Goal: Task Accomplishment & Management: Manage account settings

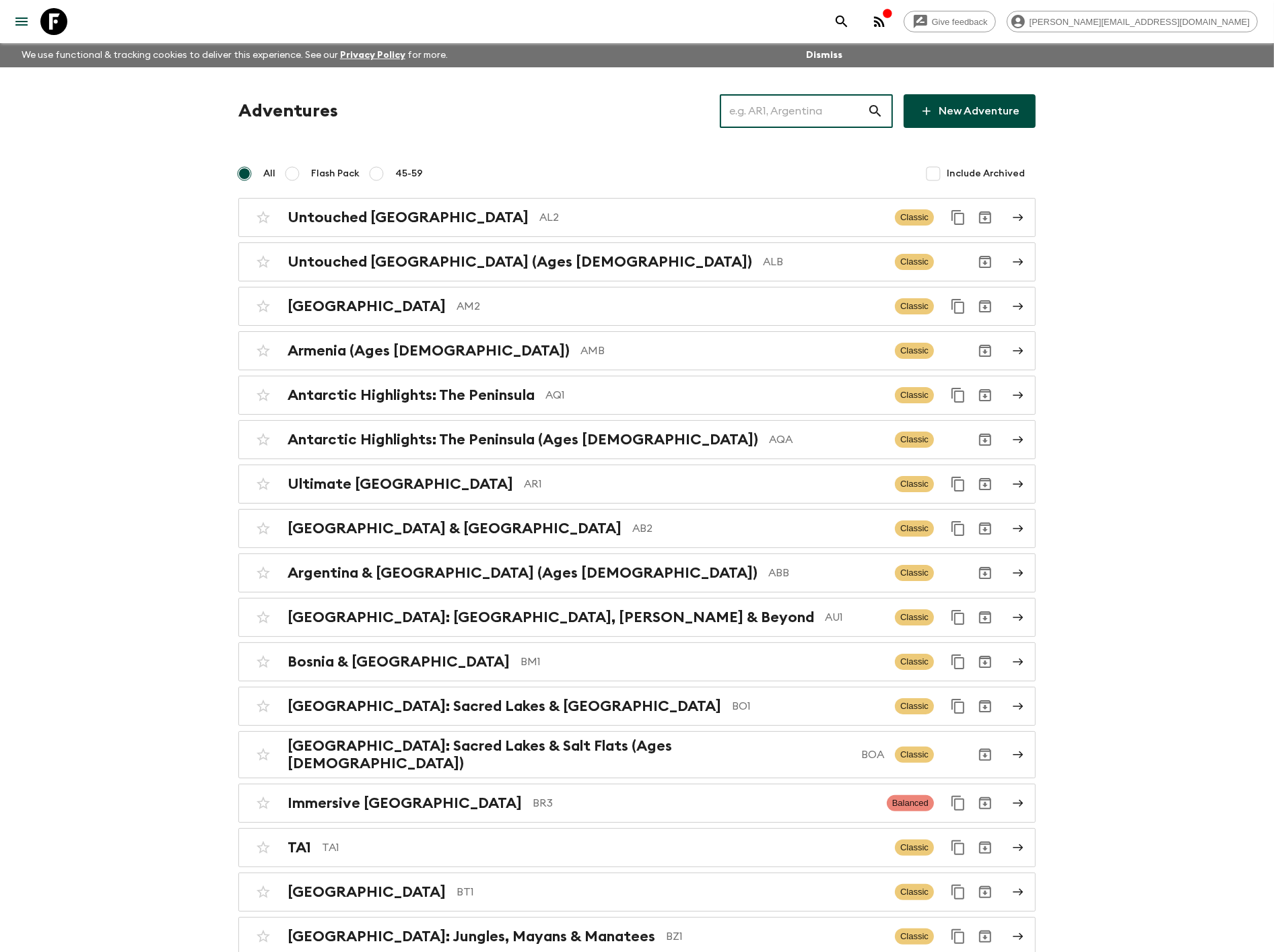
click at [786, 115] on input "text" at bounding box center [794, 111] width 148 height 38
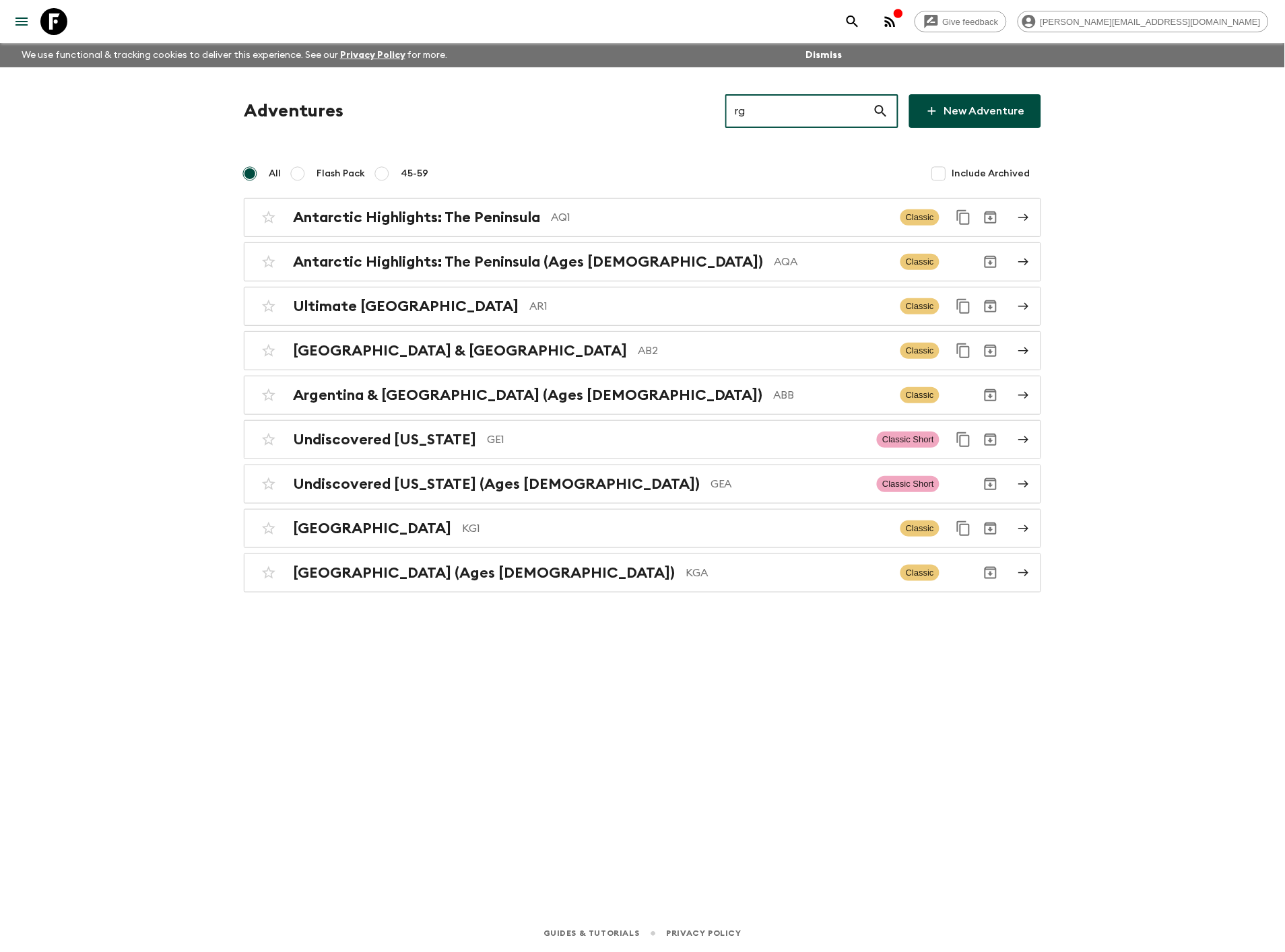
type input "r"
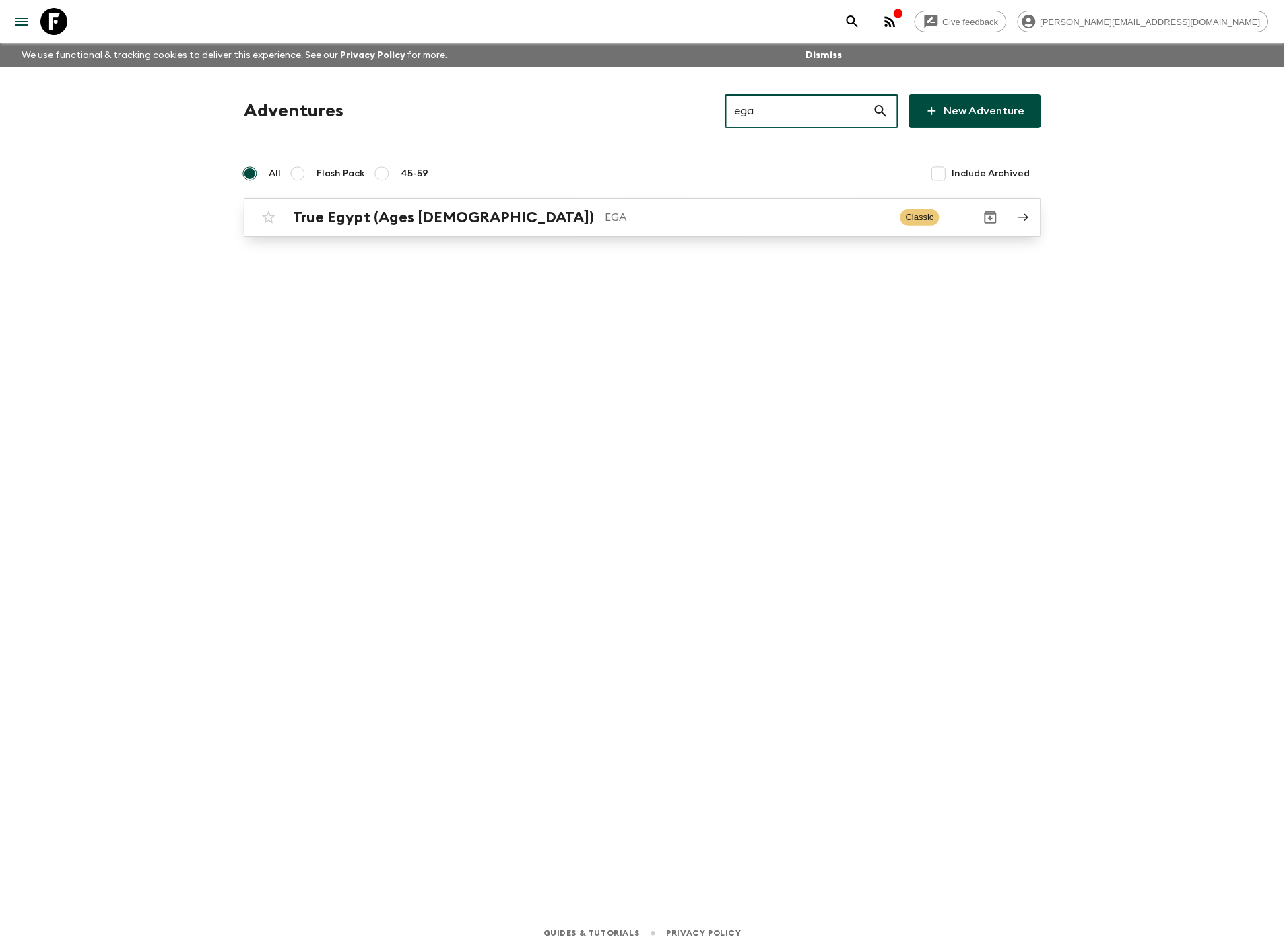
type input "ega"
click at [605, 210] on p "EGA" at bounding box center [748, 217] width 285 height 16
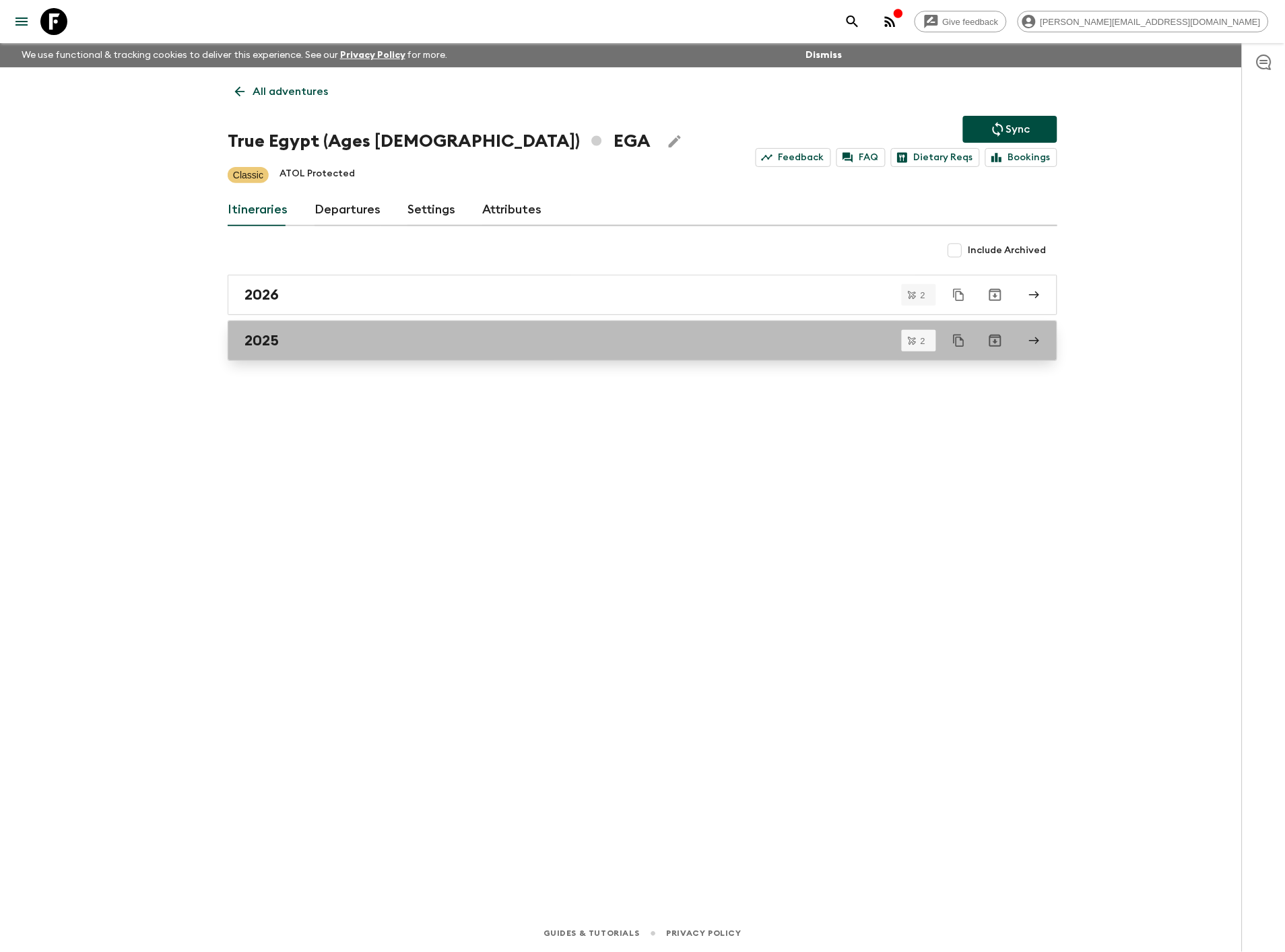
click at [372, 344] on div "2025" at bounding box center [630, 340] width 770 height 18
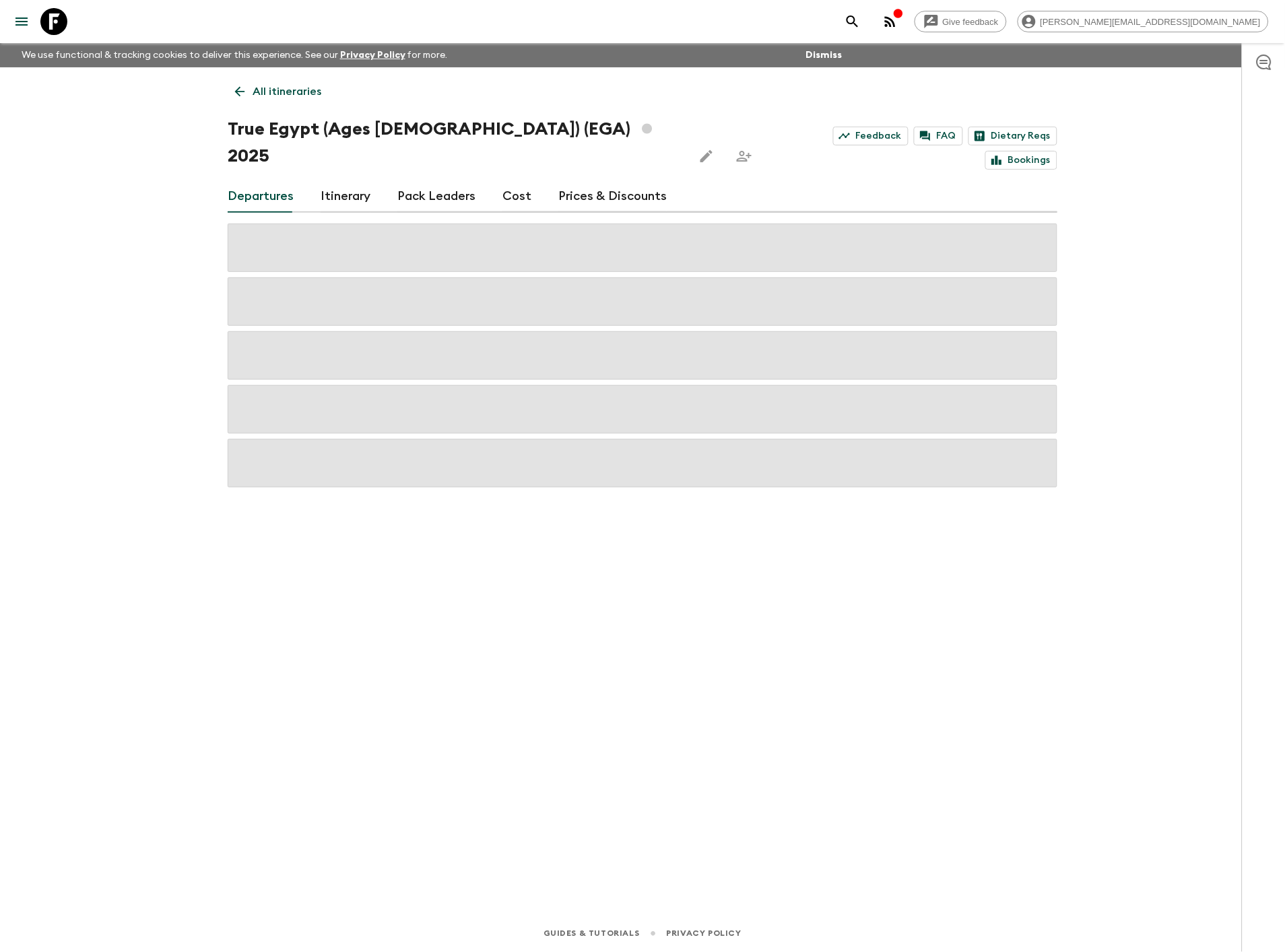
click at [609, 180] on link "Prices & Discounts" at bounding box center [612, 196] width 108 height 33
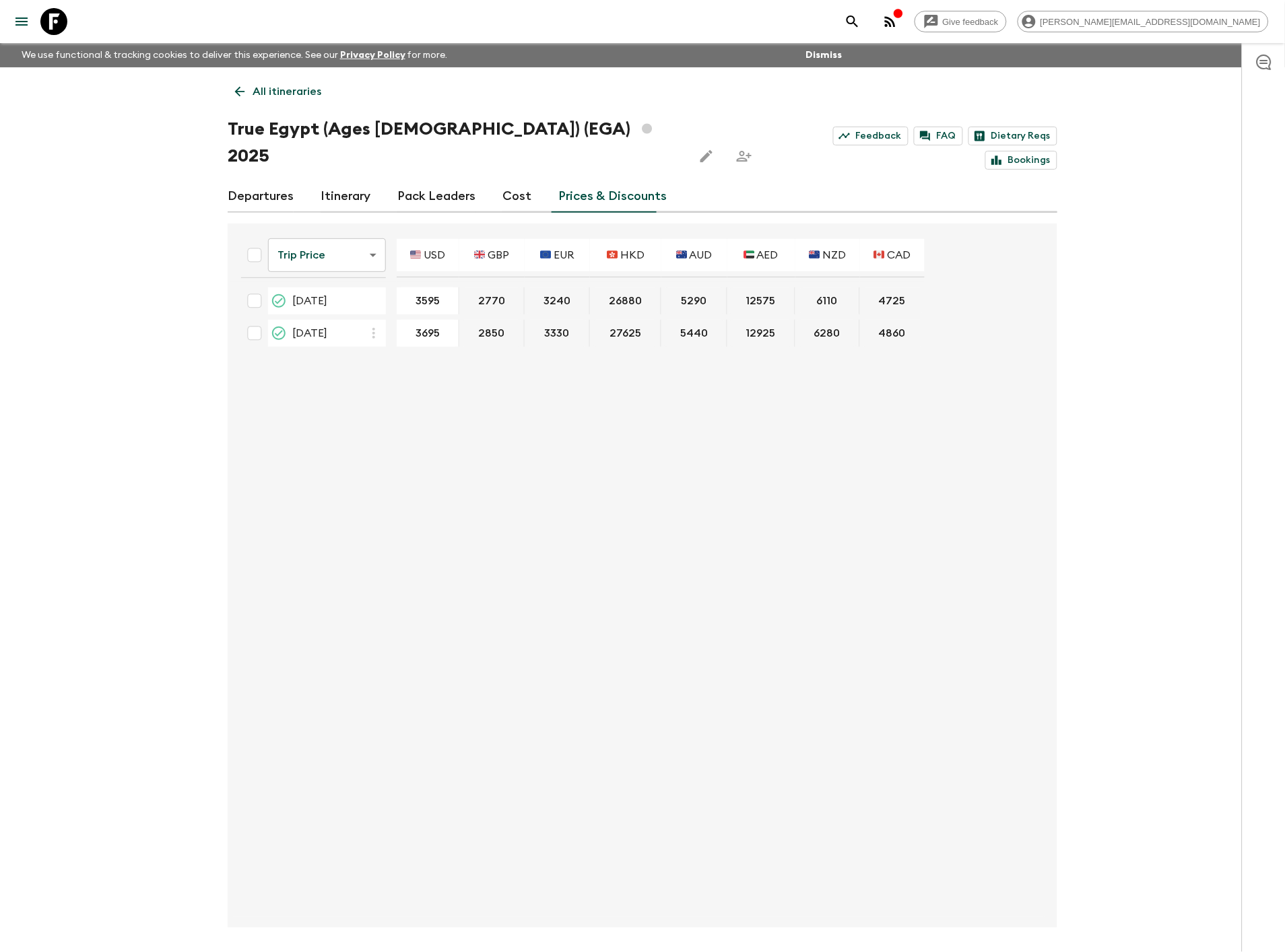
click at [350, 232] on body "Give feedback [PERSON_NAME][EMAIL_ADDRESS][DOMAIN_NAME] We use functional & tra…" at bounding box center [642, 501] width 1285 height 1002
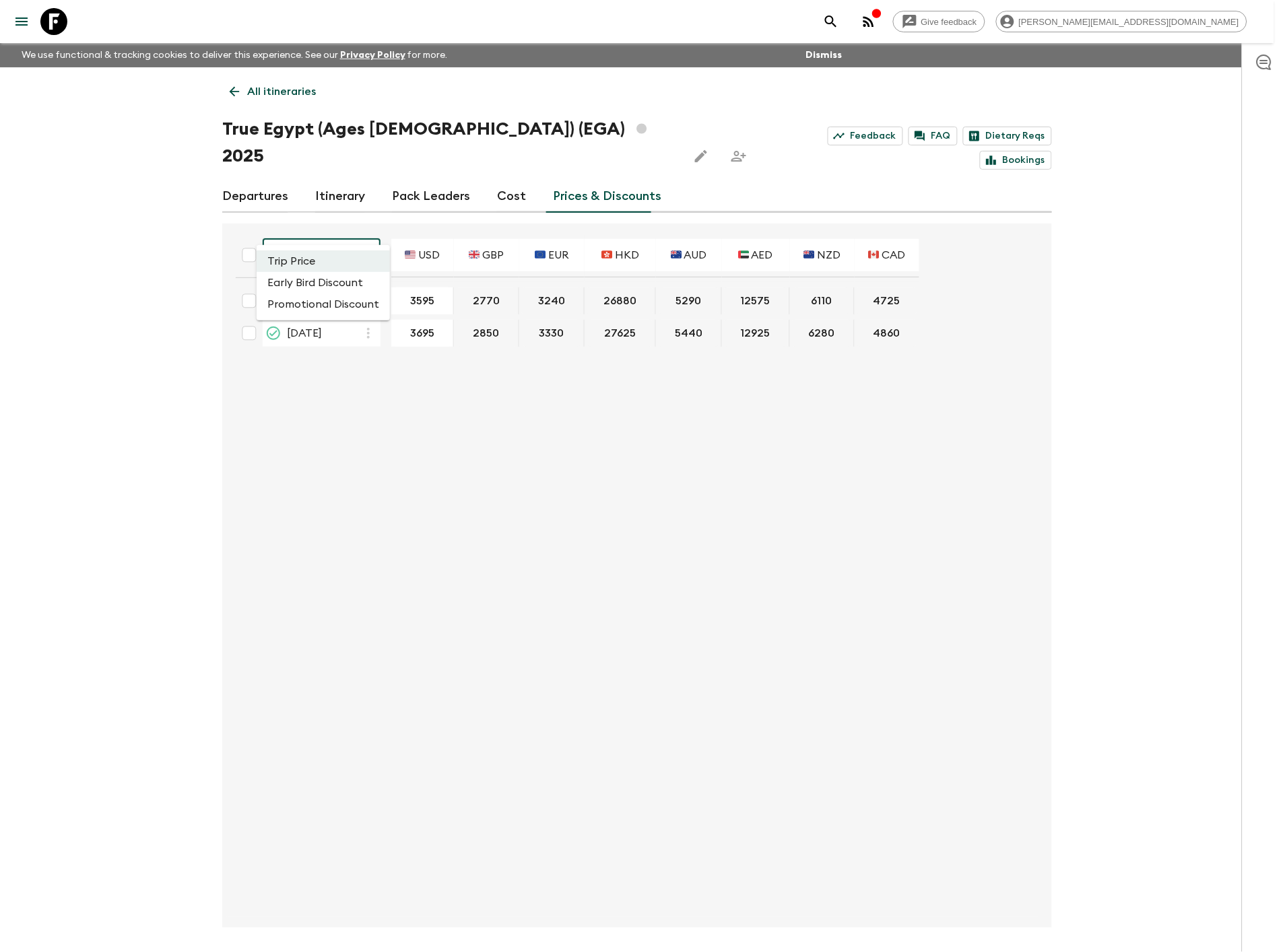
click at [354, 303] on li "Promotional Discount" at bounding box center [323, 304] width 133 height 22
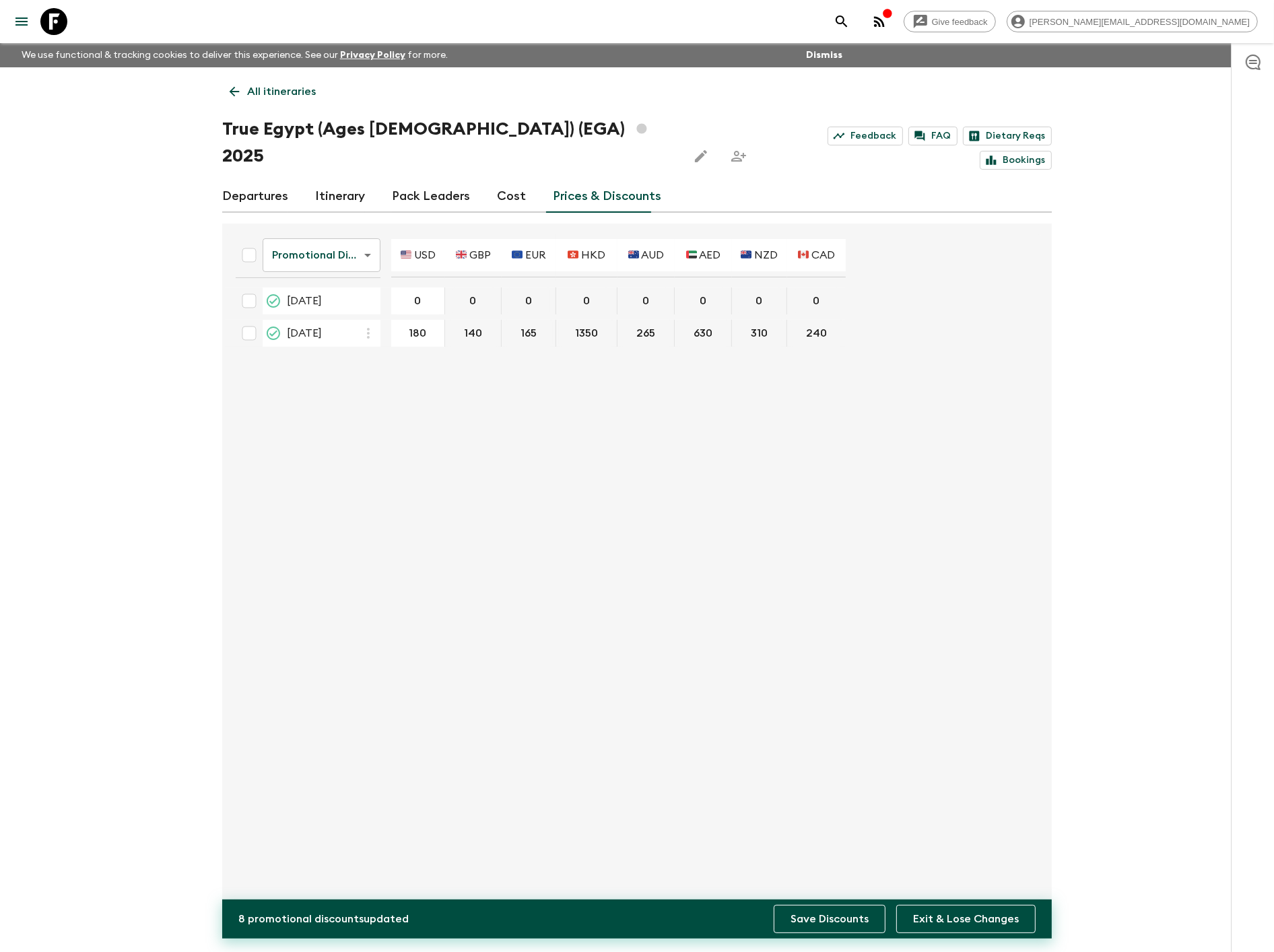
type input "180"
click at [871, 924] on button "Save Discounts" at bounding box center [829, 919] width 111 height 28
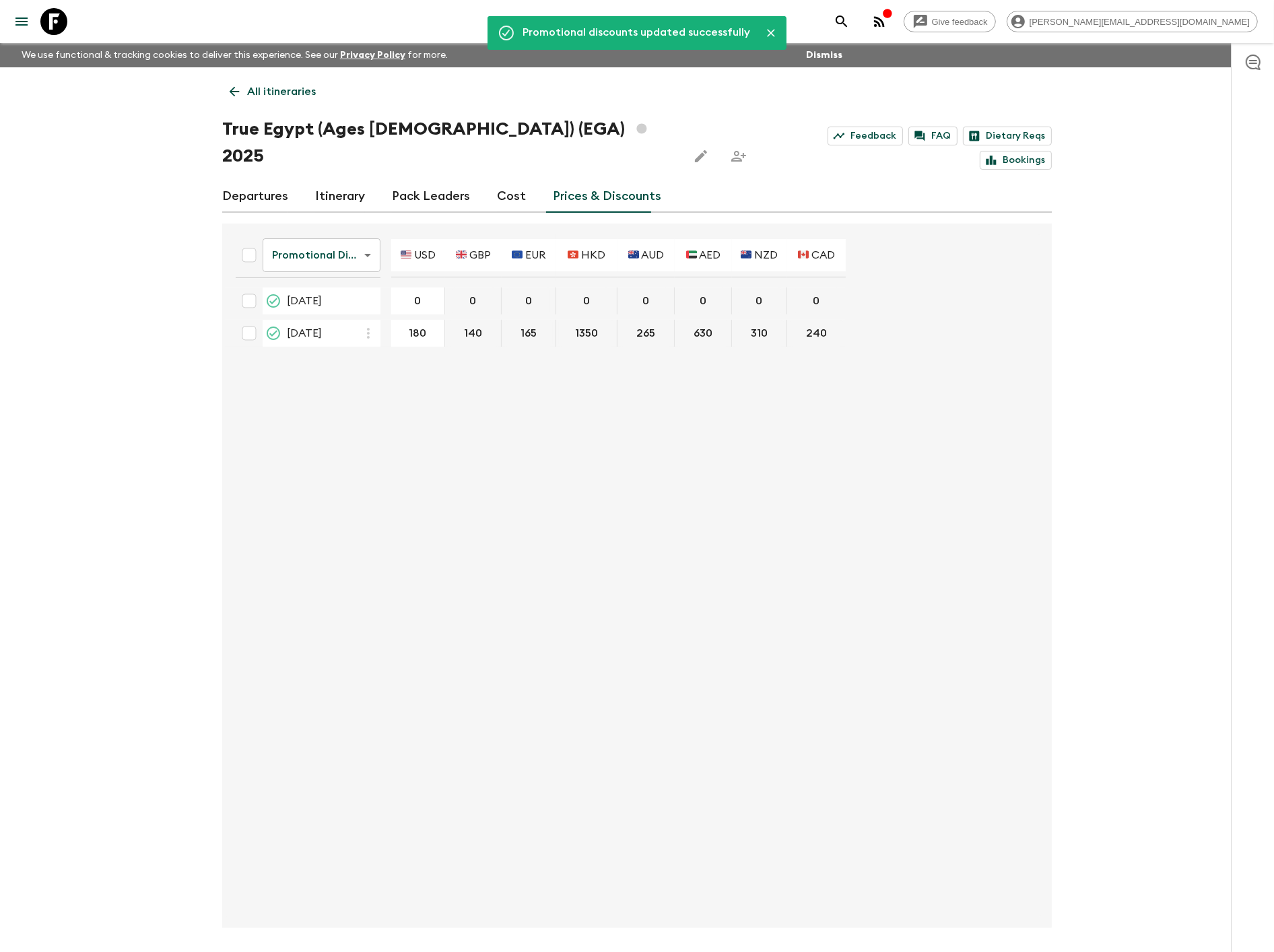
click at [267, 91] on p "All itineraries" at bounding box center [282, 91] width 69 height 16
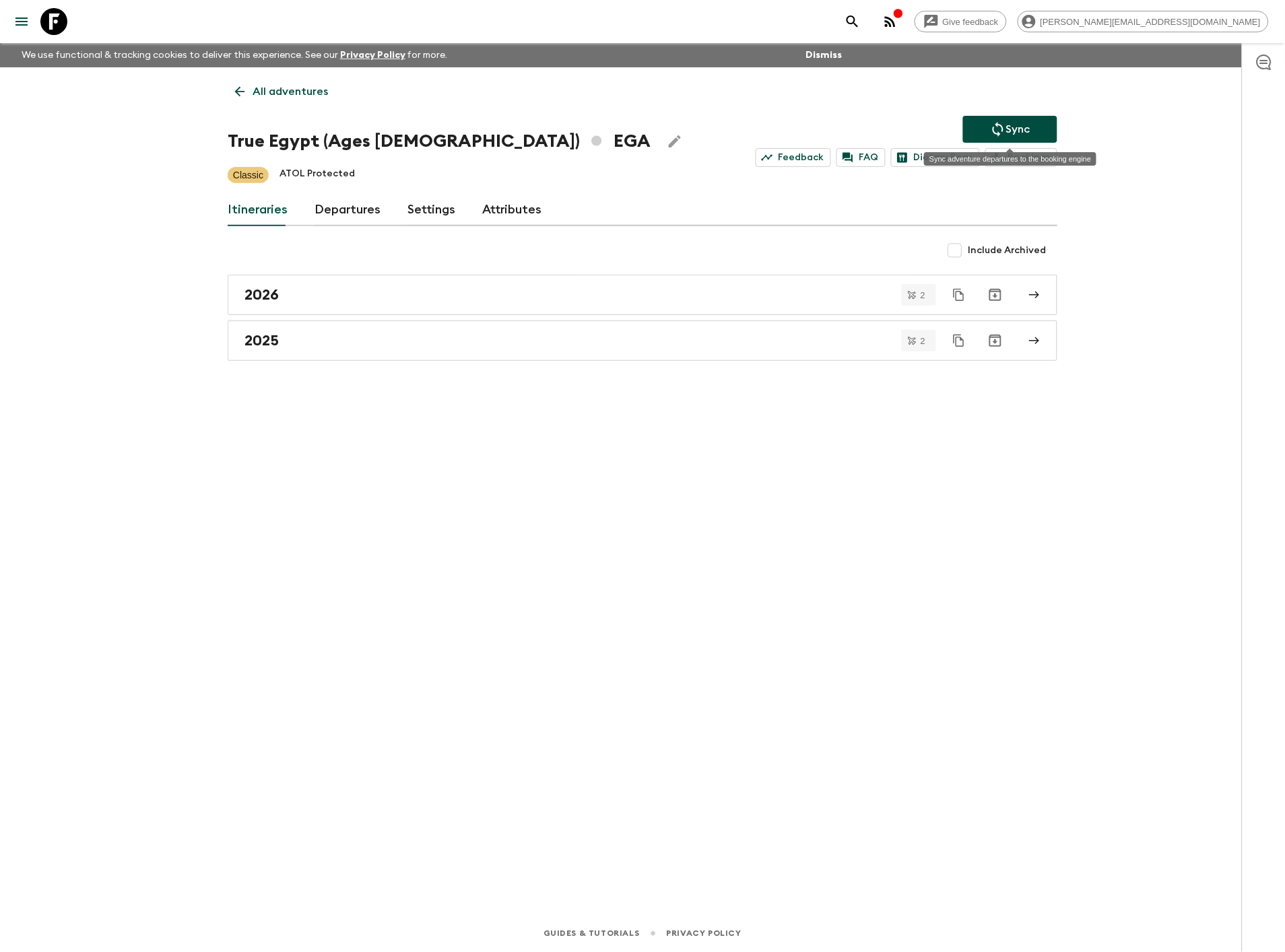
click at [978, 123] on button "Sync" at bounding box center [1010, 129] width 94 height 27
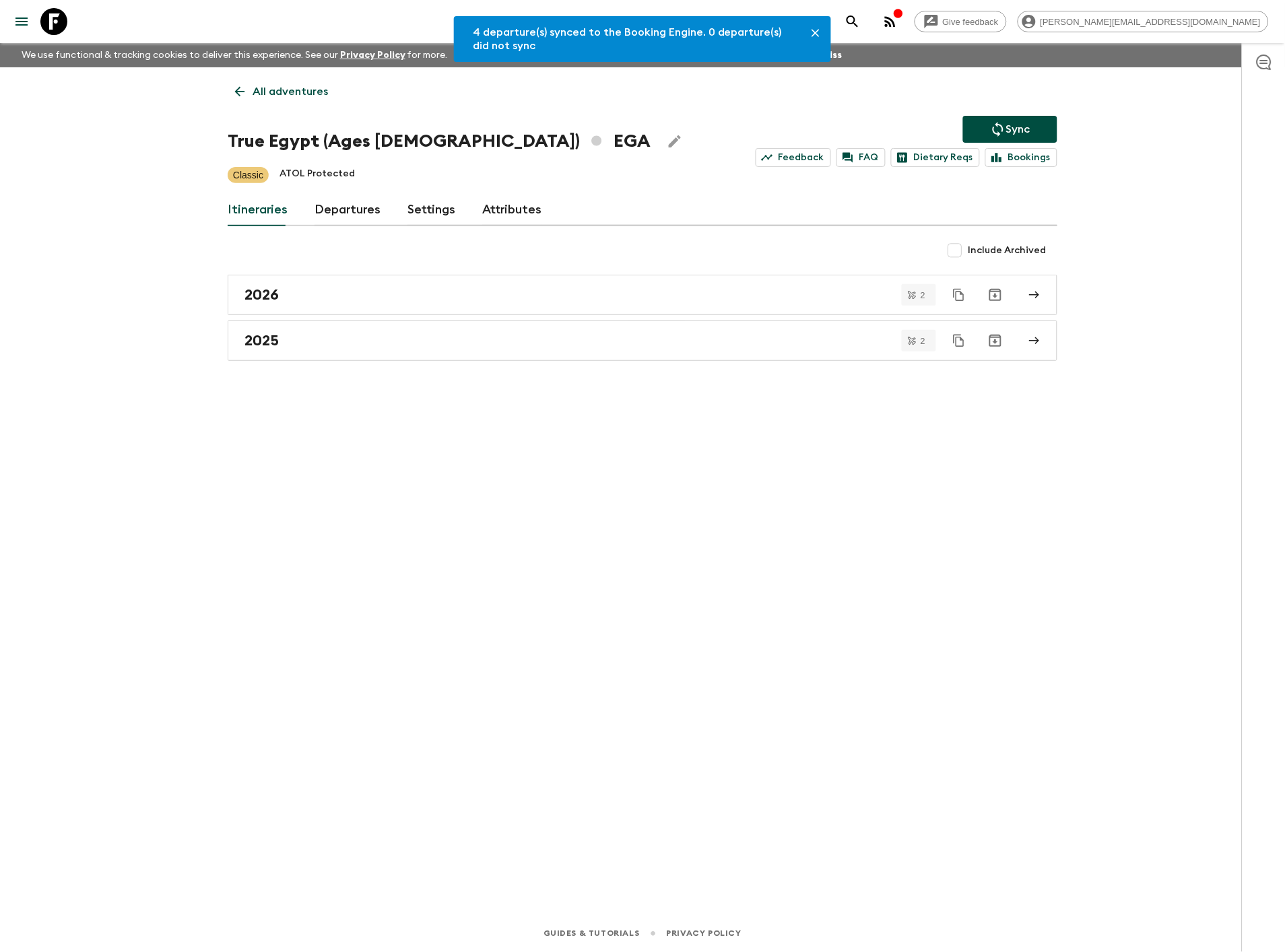
click at [293, 87] on p "All adventures" at bounding box center [290, 91] width 75 height 16
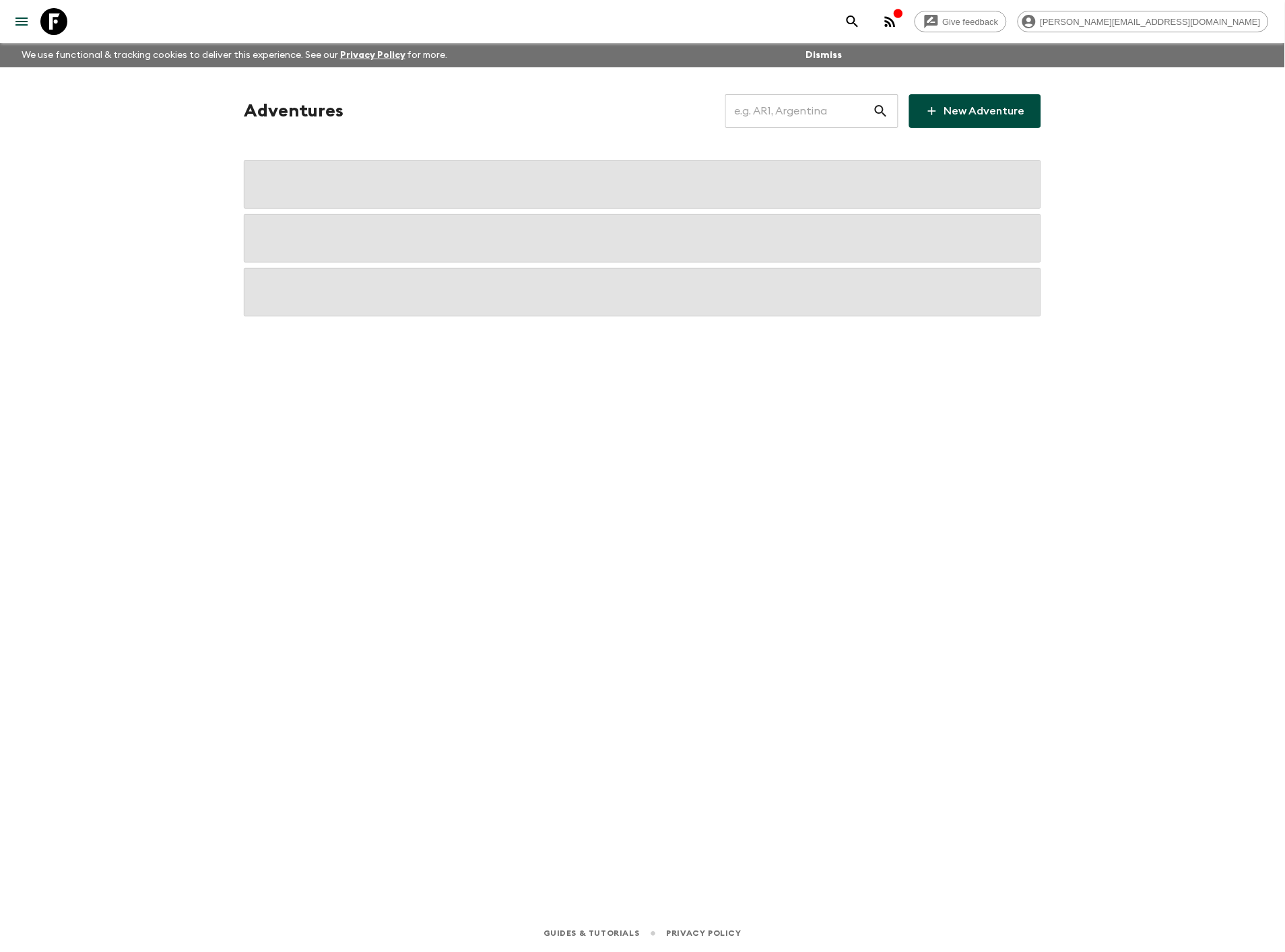
click at [804, 109] on input "text" at bounding box center [799, 111] width 148 height 38
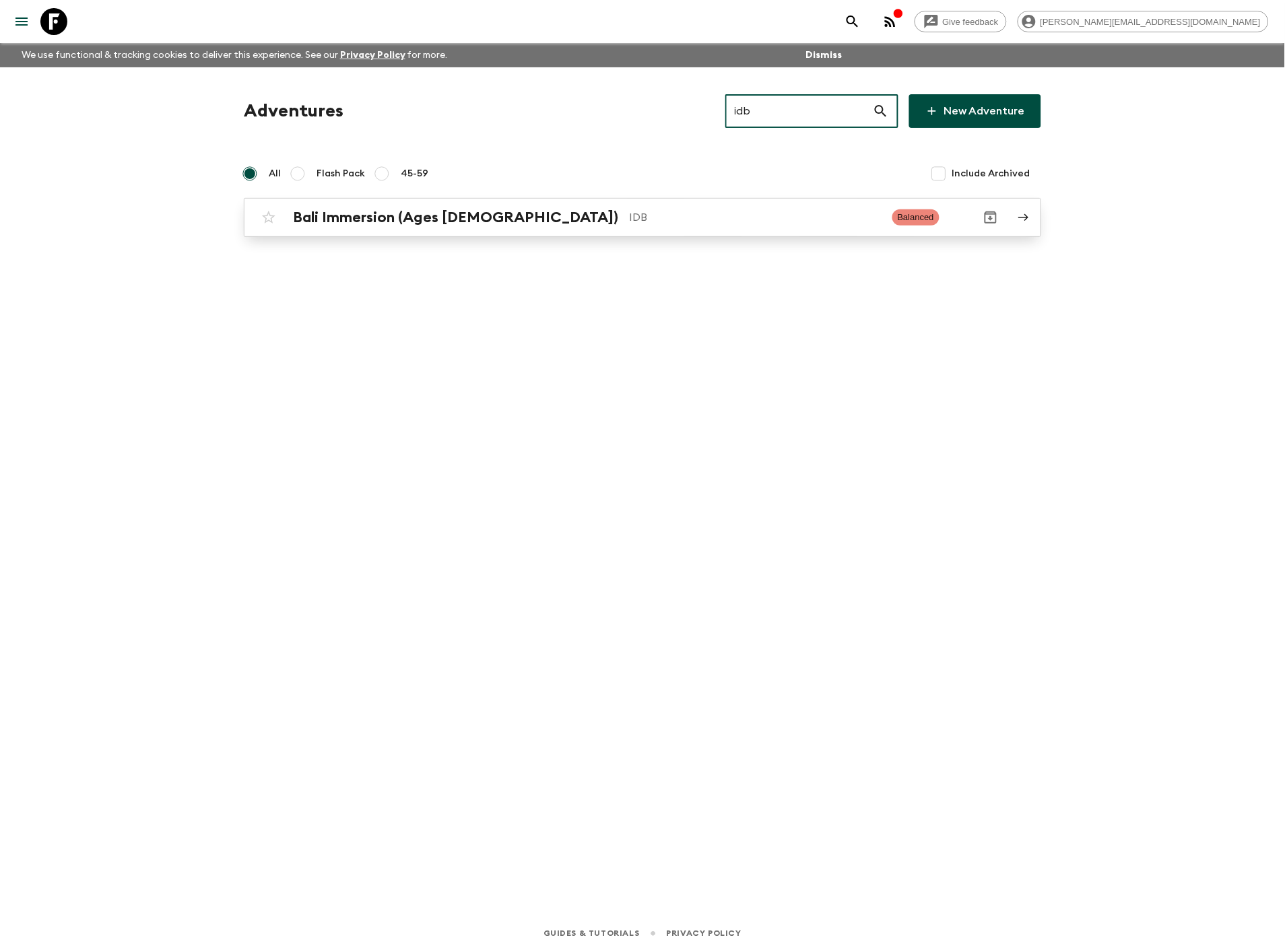
type input "idb"
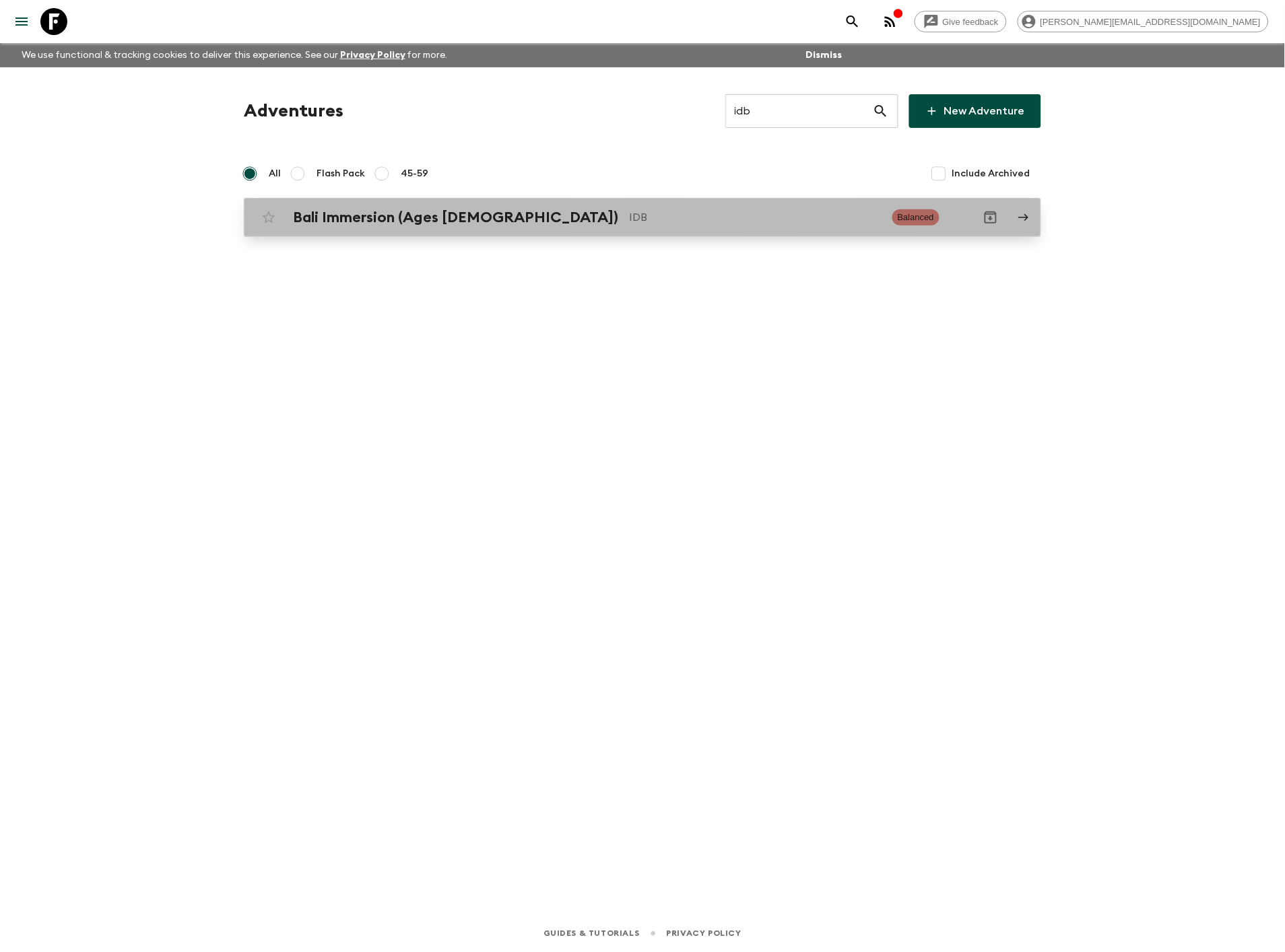
click at [535, 202] on link "Bali Immersion (Ages [DEMOGRAPHIC_DATA]) IDB Balanced" at bounding box center [642, 217] width 797 height 39
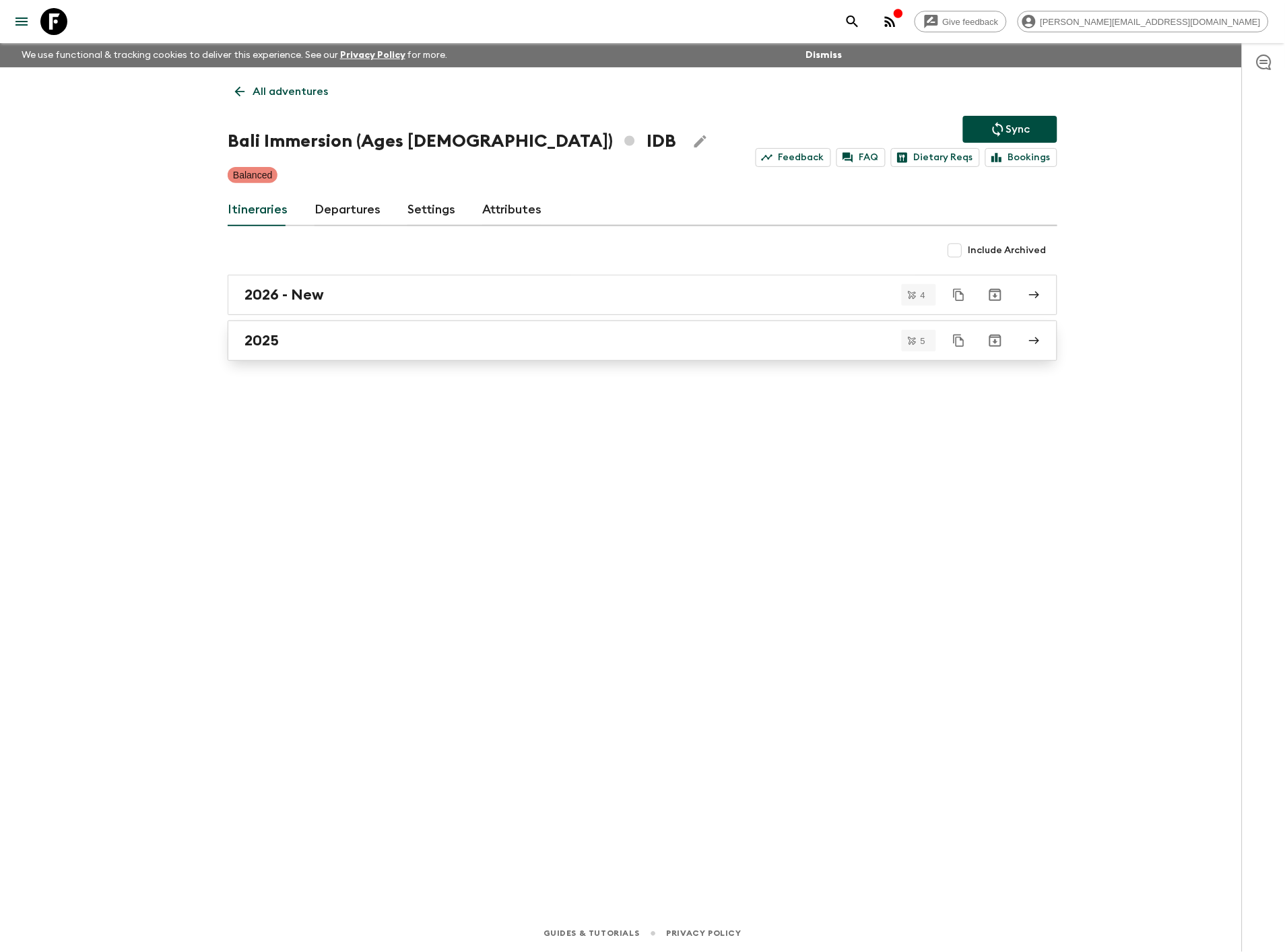
click at [374, 338] on div "2025" at bounding box center [630, 340] width 770 height 18
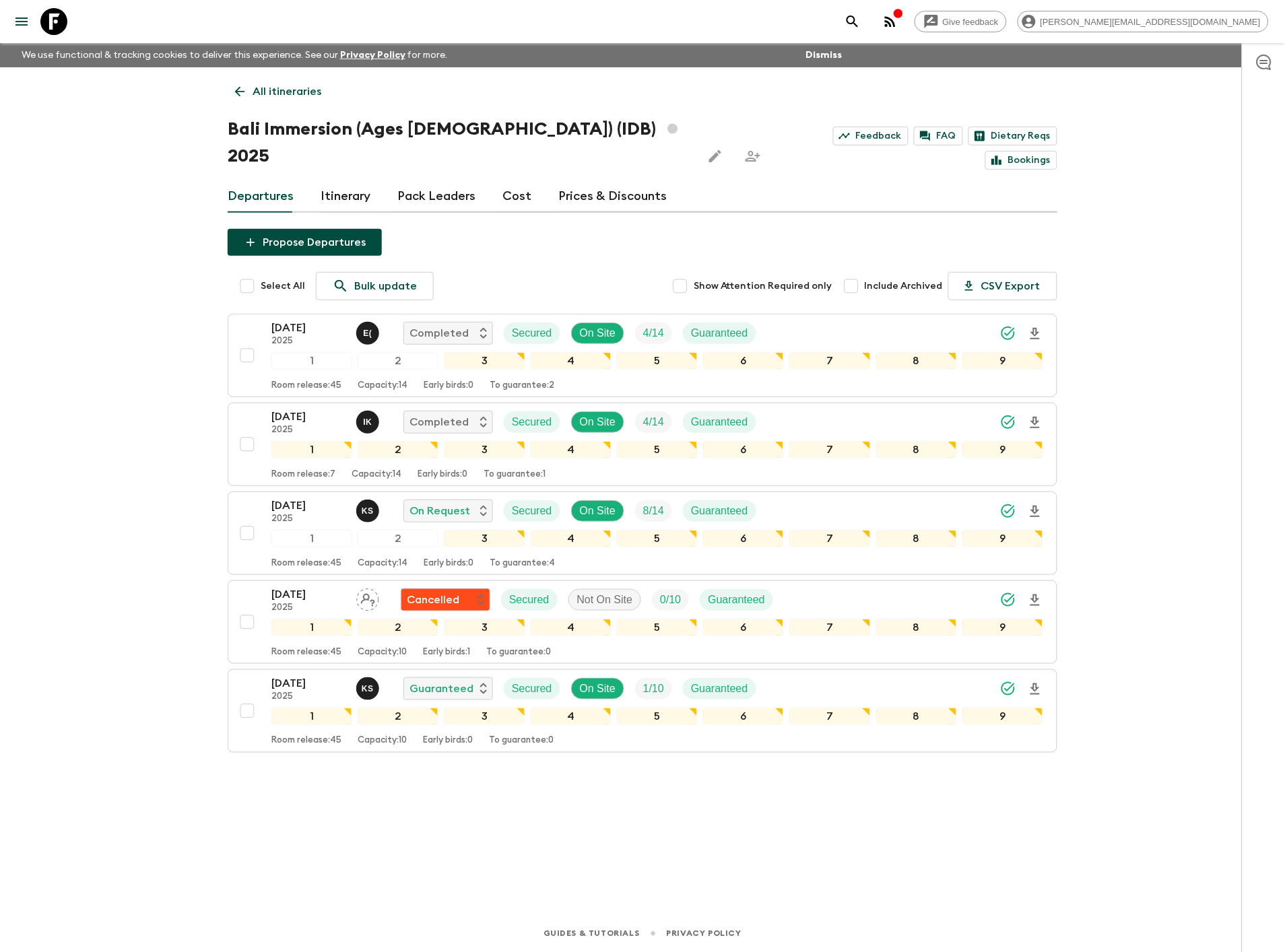
click at [624, 180] on link "Prices & Discounts" at bounding box center [612, 196] width 108 height 33
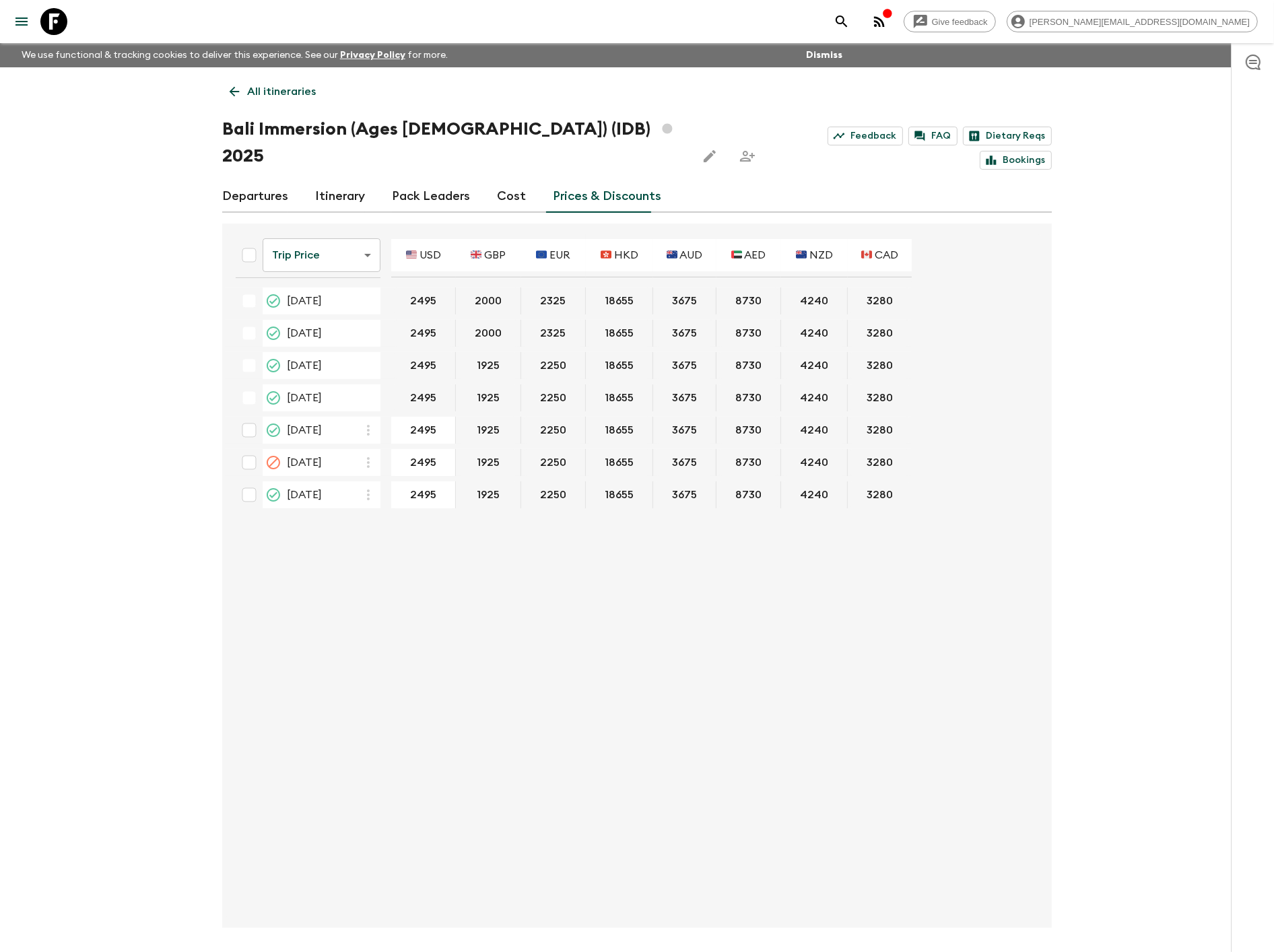
click at [358, 235] on body "Give feedback [PERSON_NAME][EMAIL_ADDRESS][DOMAIN_NAME] We use functional & tra…" at bounding box center [637, 501] width 1274 height 1002
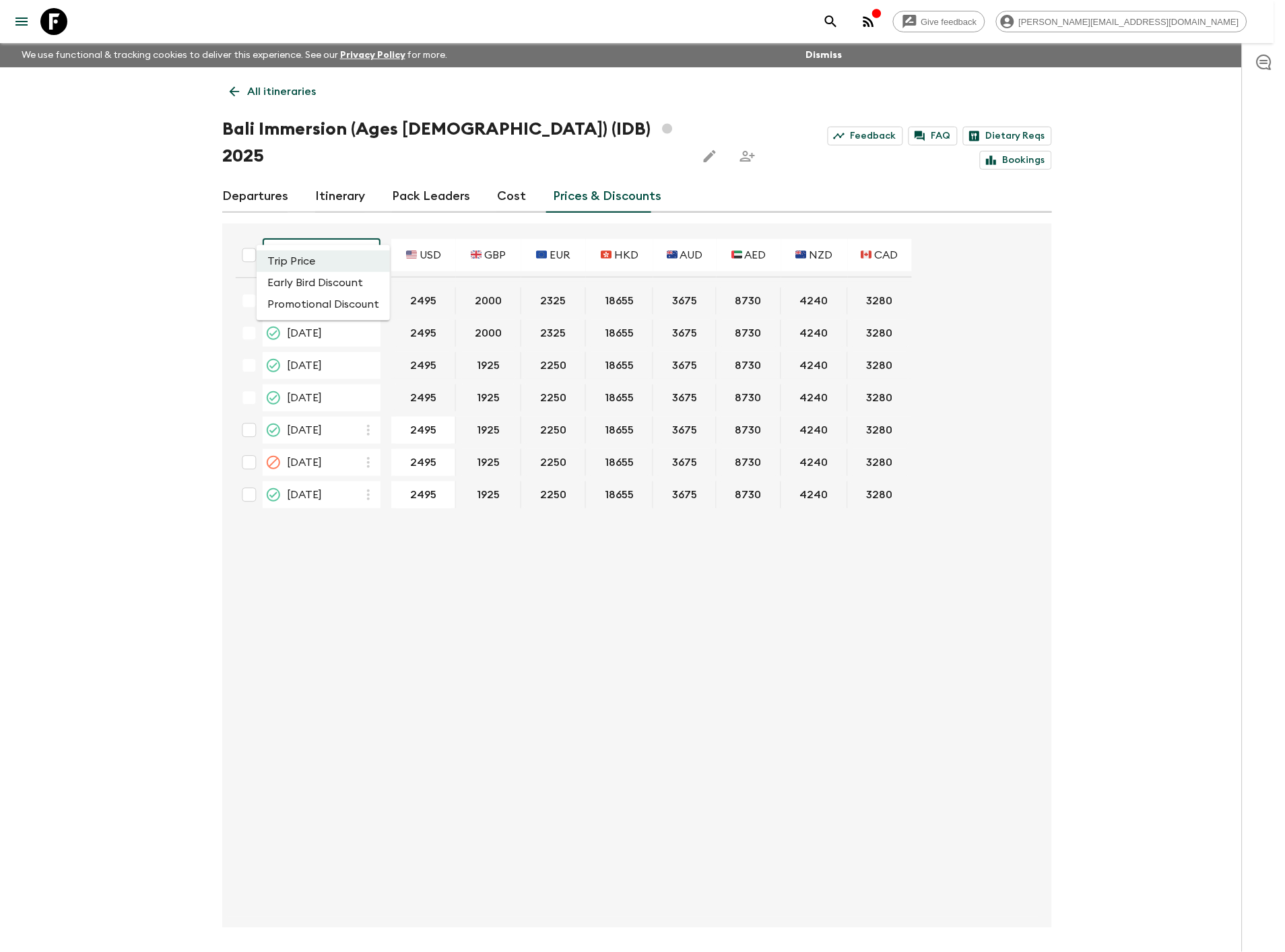
click at [355, 301] on li "Promotional Discount" at bounding box center [323, 304] width 133 height 22
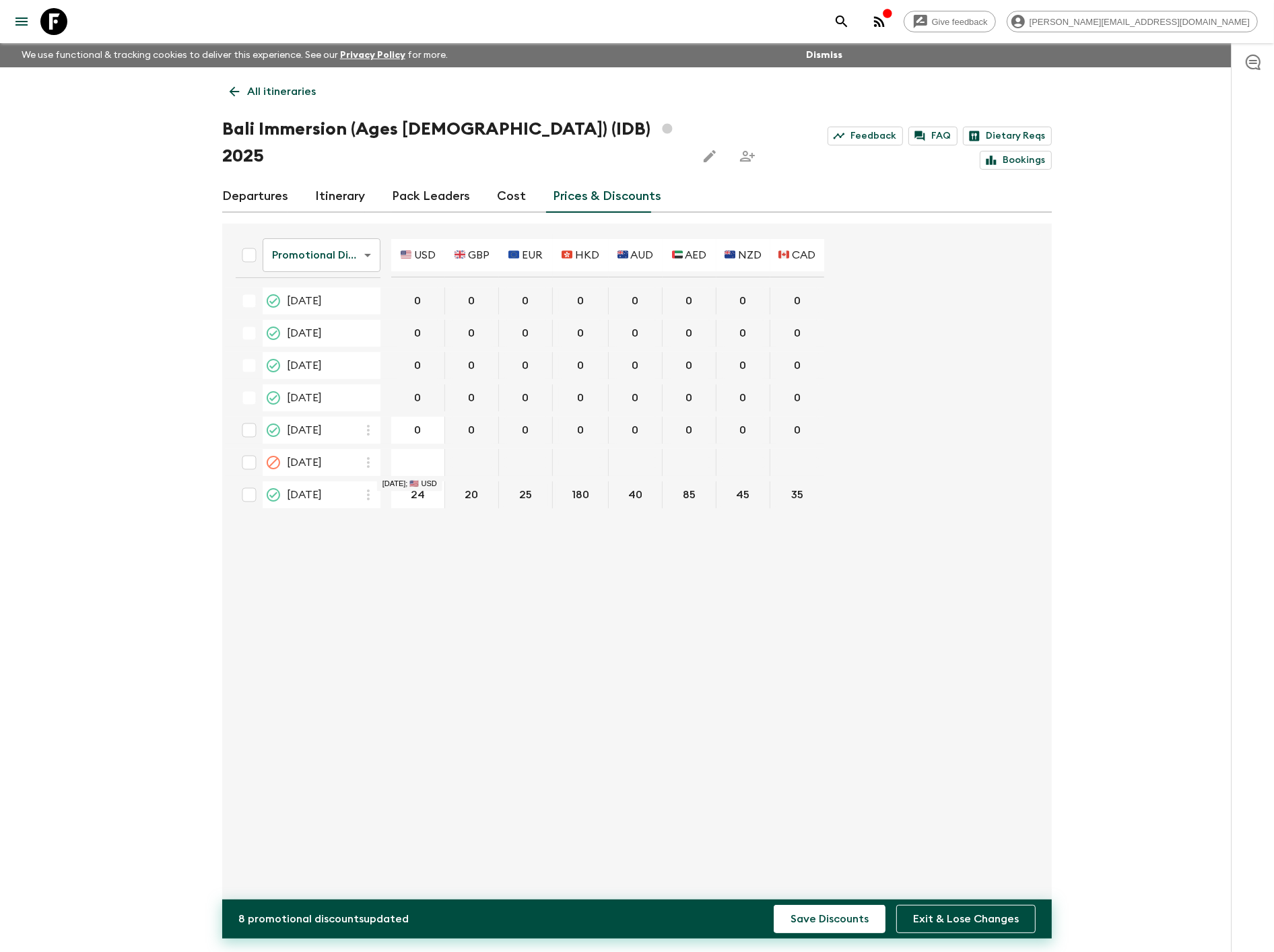
type input "240"
click at [774, 905] on button "Save Discounts" at bounding box center [829, 919] width 111 height 28
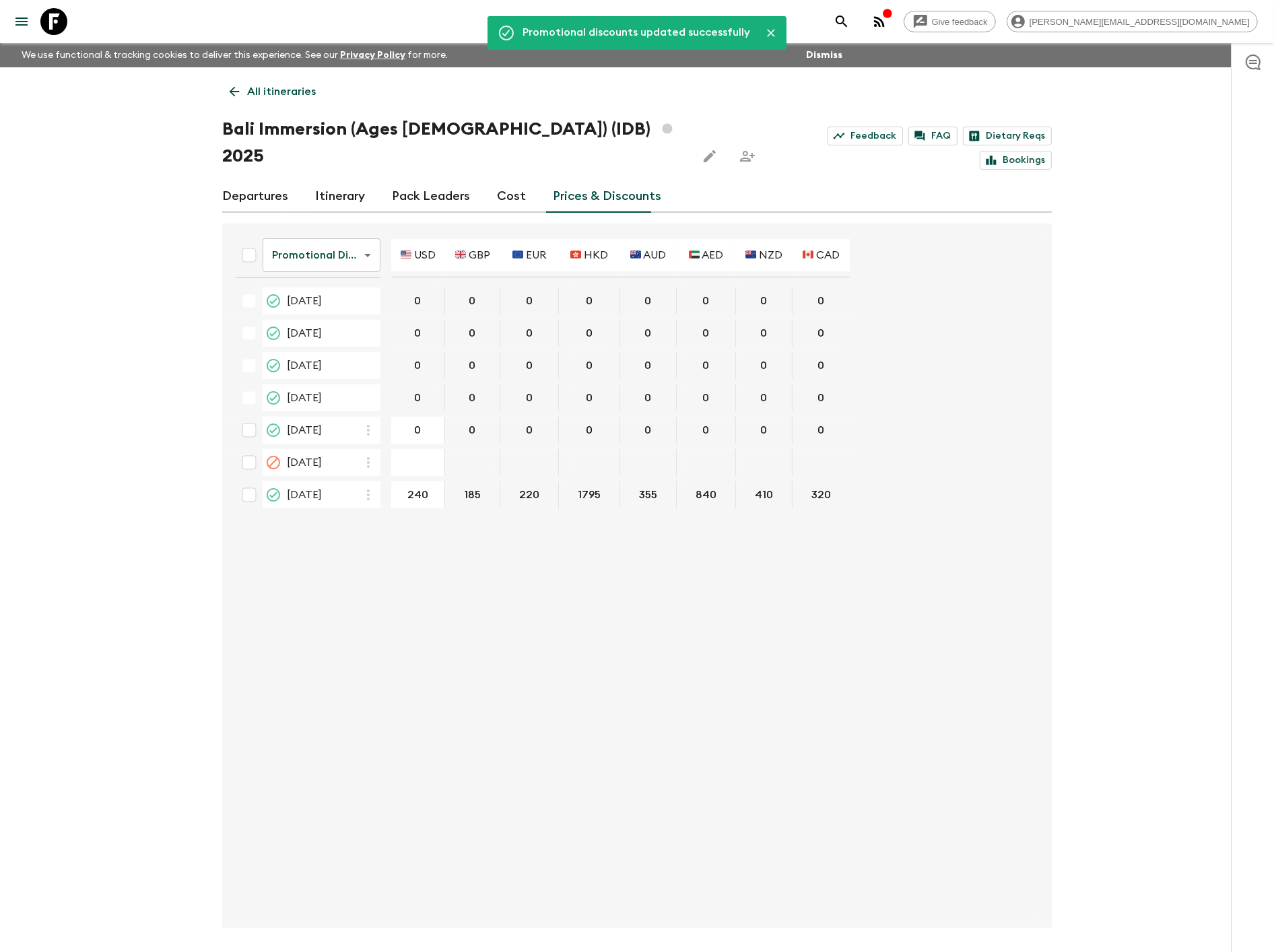
click at [283, 84] on p "All itineraries" at bounding box center [282, 91] width 69 height 16
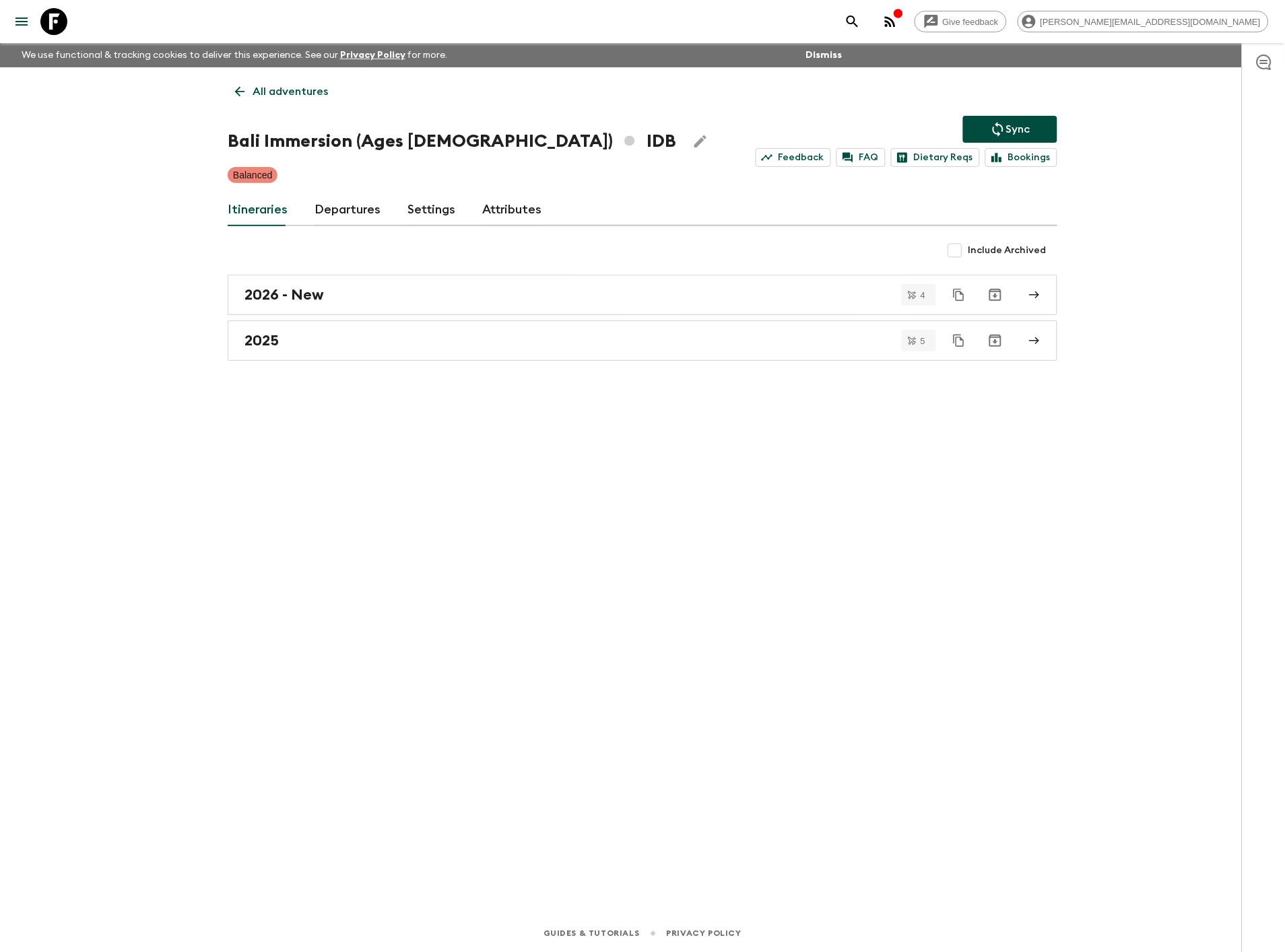
click at [992, 132] on icon "Sync adventure departures to the booking engine" at bounding box center [997, 129] width 16 height 16
click at [262, 90] on p "All adventures" at bounding box center [290, 91] width 75 height 16
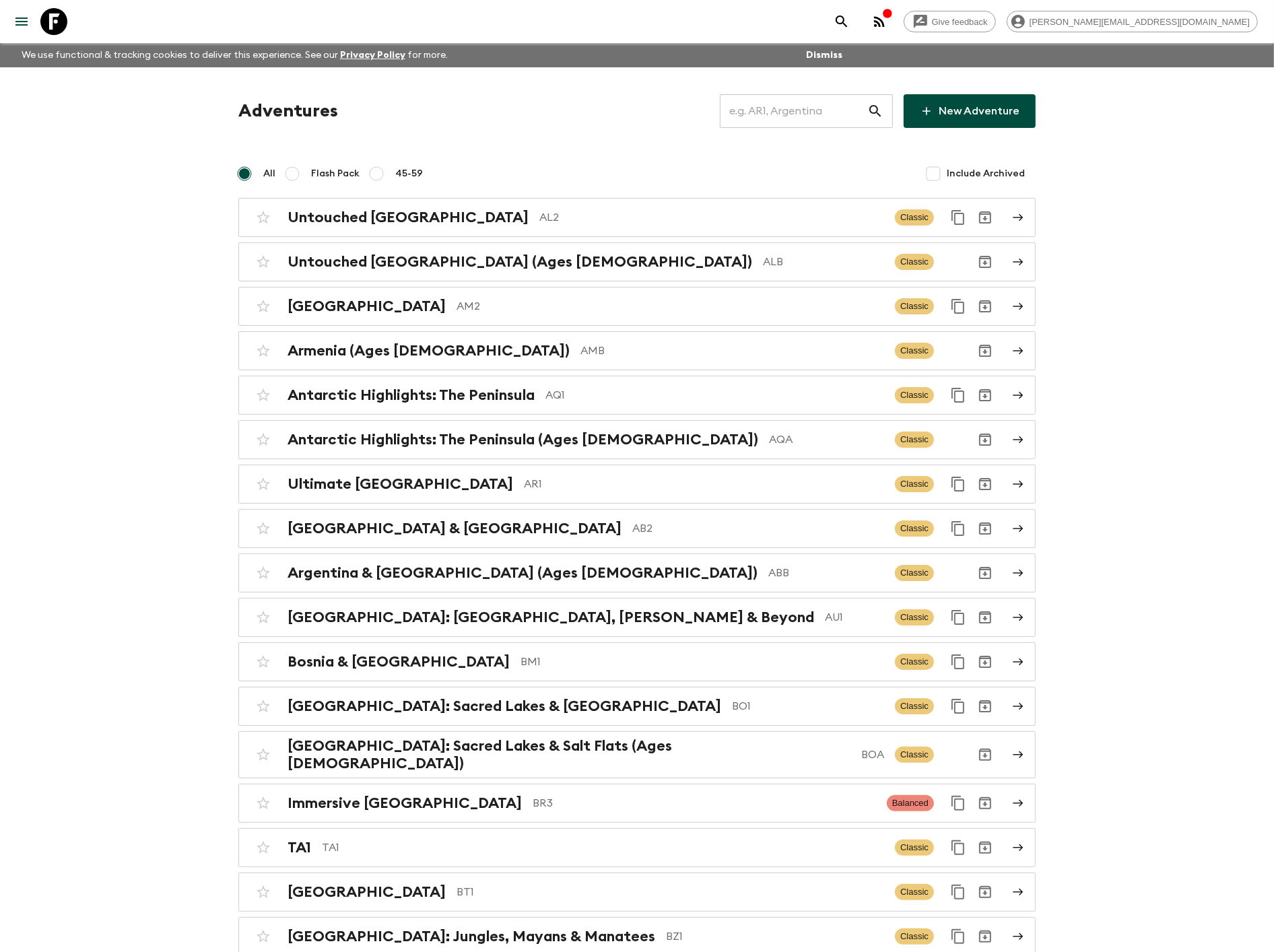
click at [791, 109] on input "text" at bounding box center [794, 111] width 148 height 38
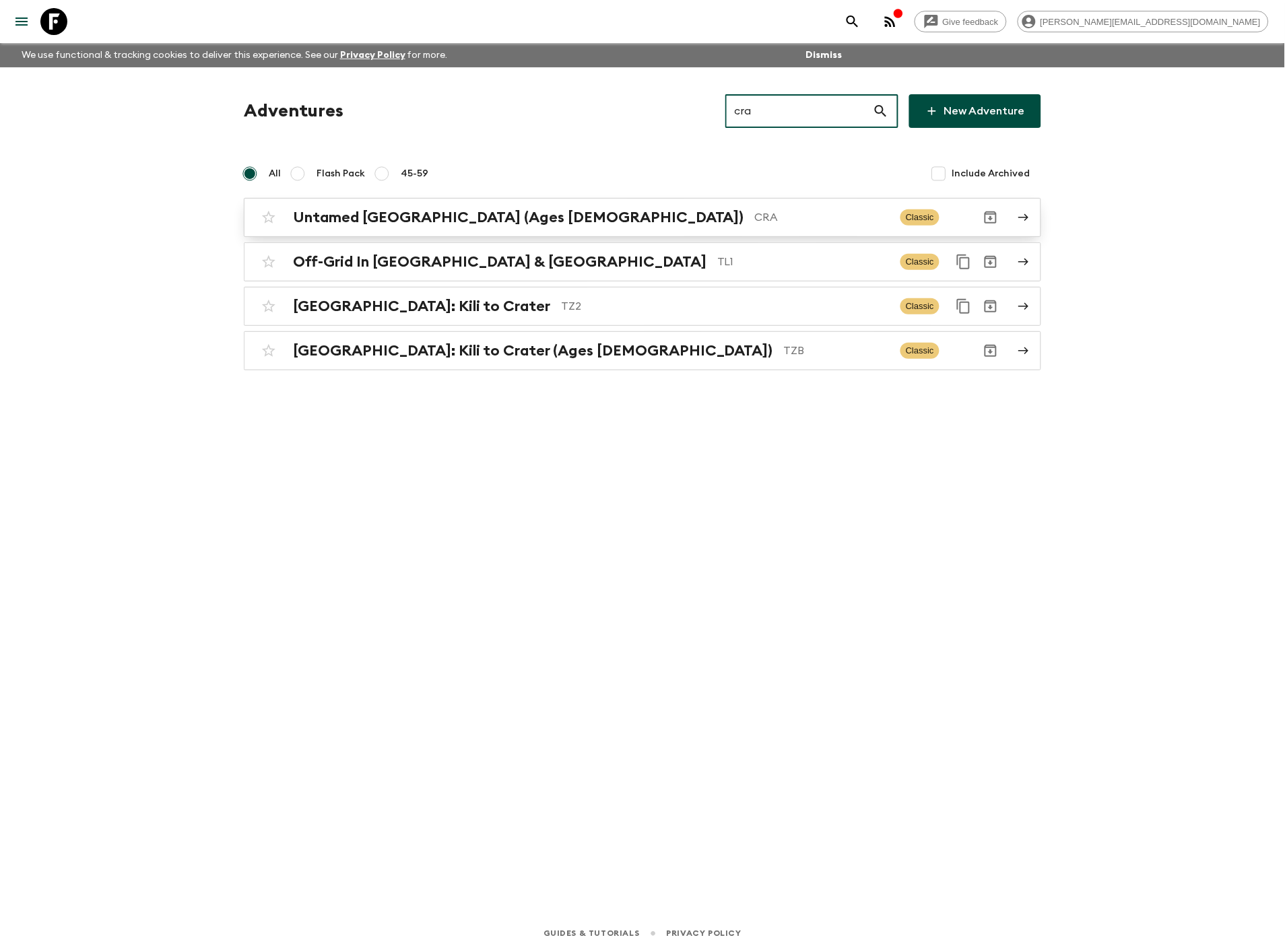
type input "cra"
click at [755, 211] on p "CRA" at bounding box center [822, 217] width 135 height 16
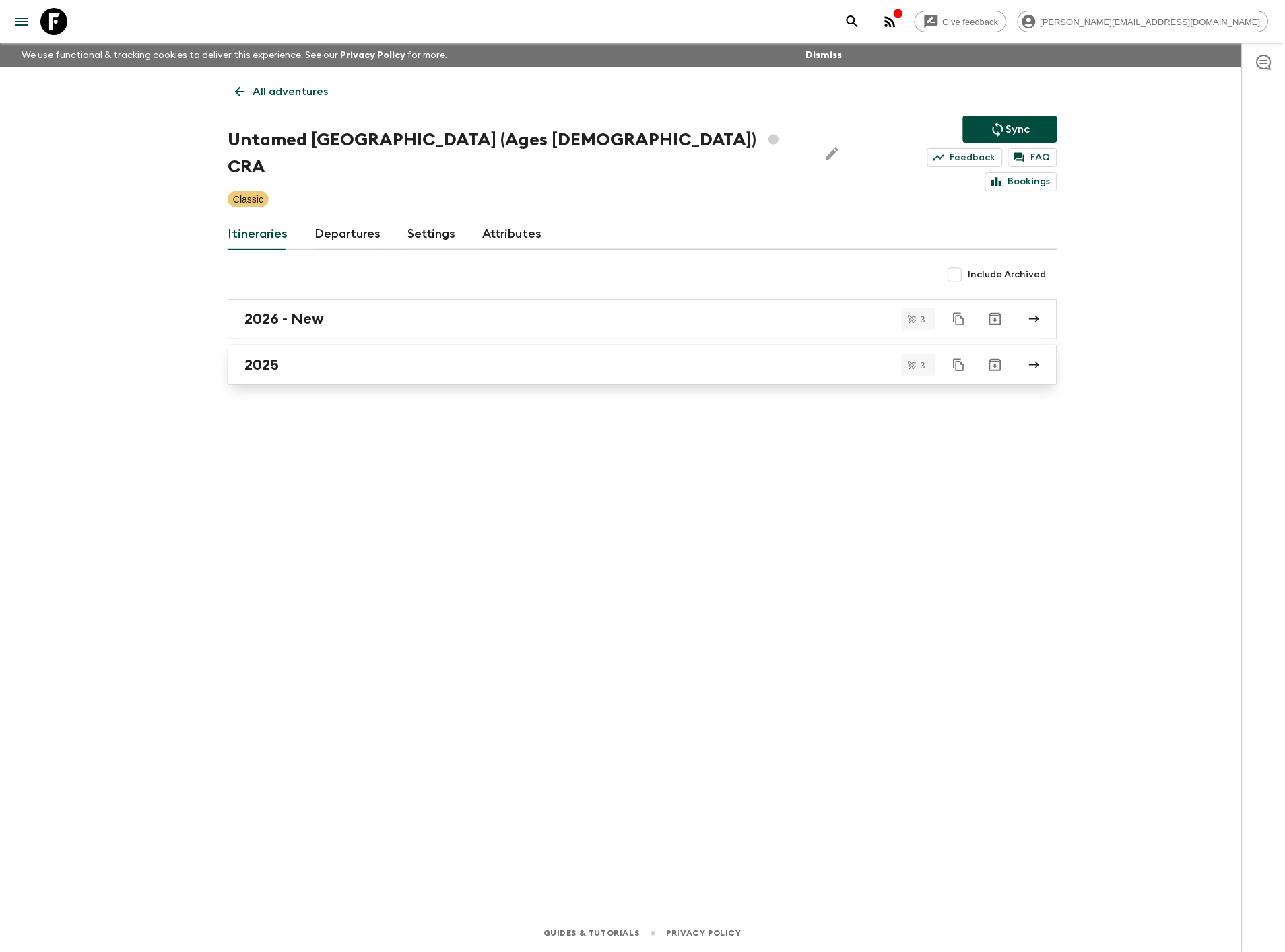
click at [385, 351] on link "2025" at bounding box center [643, 365] width 830 height 40
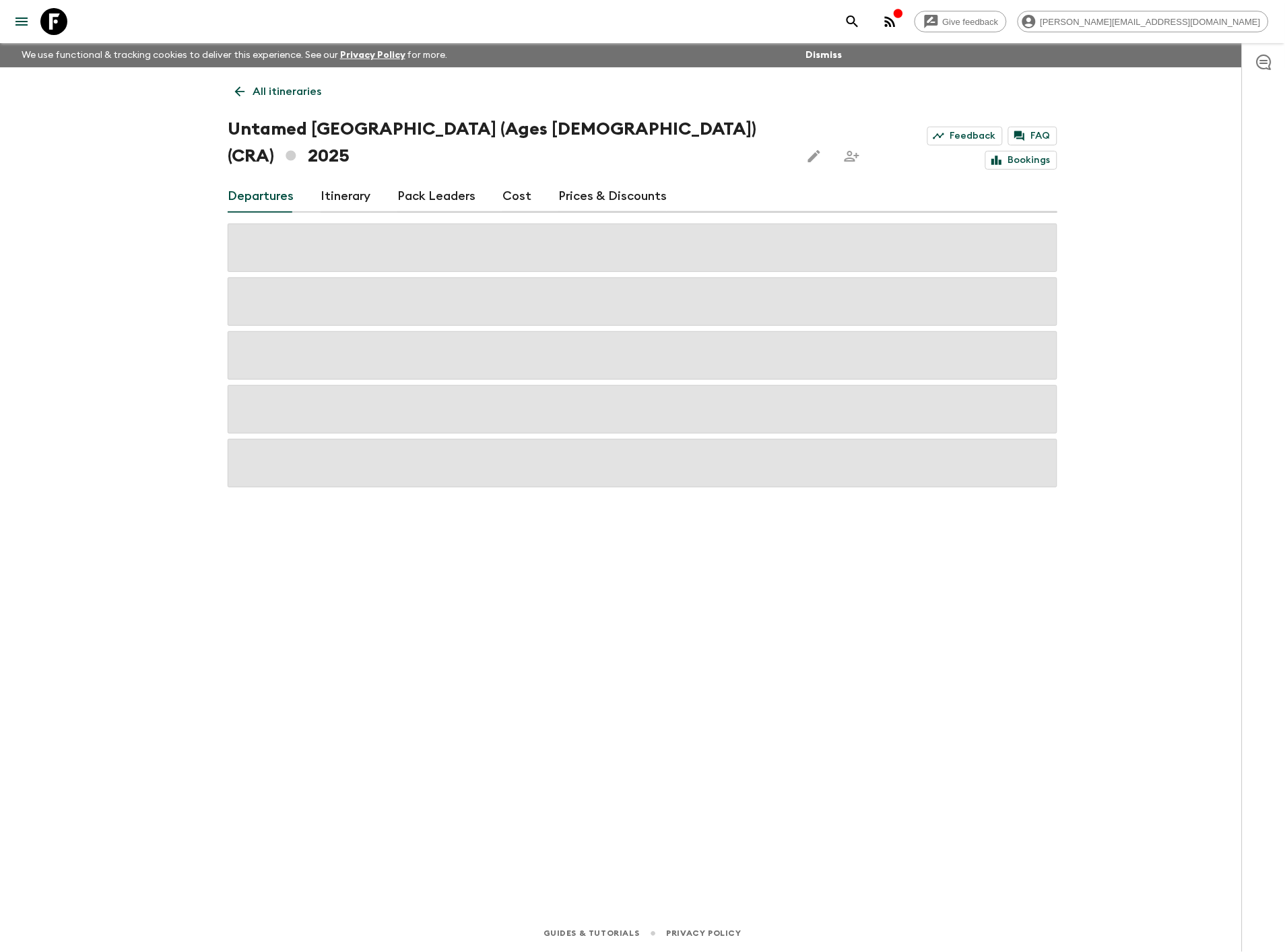
click at [588, 180] on link "Prices & Discounts" at bounding box center [612, 196] width 108 height 33
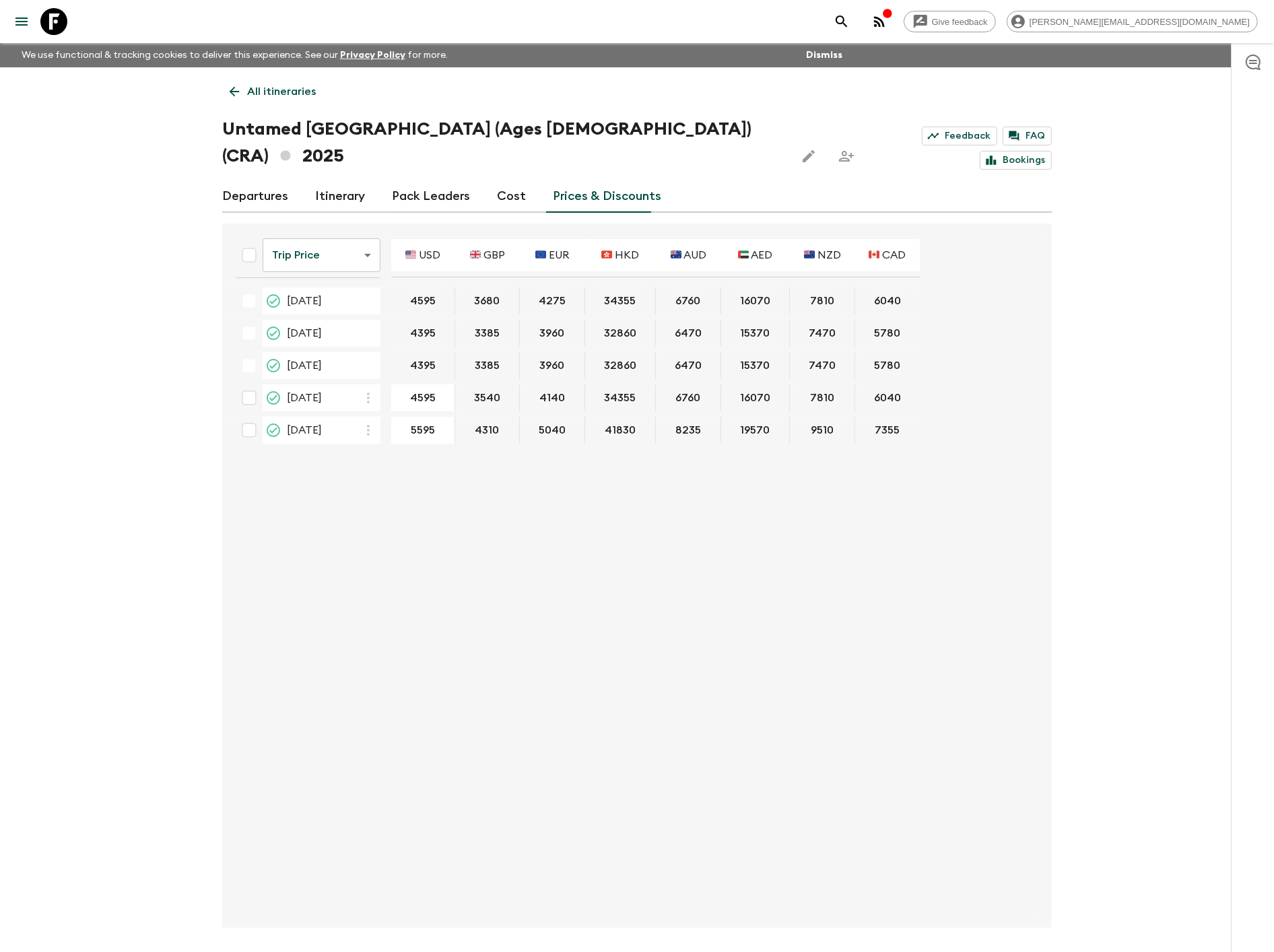
click at [344, 230] on body "Give feedback [PERSON_NAME][EMAIL_ADDRESS][DOMAIN_NAME] We use functional & tra…" at bounding box center [637, 501] width 1274 height 1002
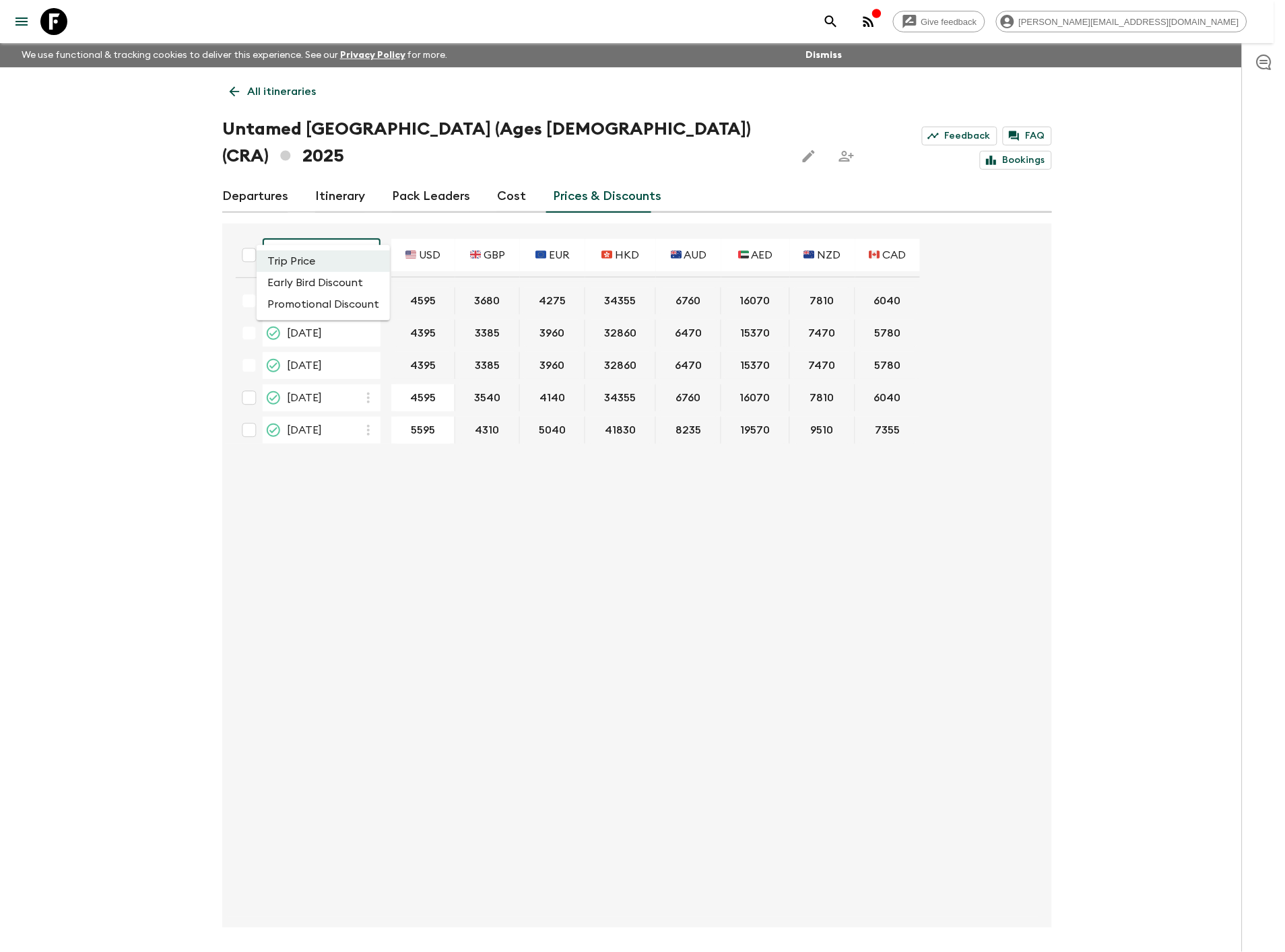
click at [339, 305] on li "Promotional Discount" at bounding box center [323, 304] width 133 height 22
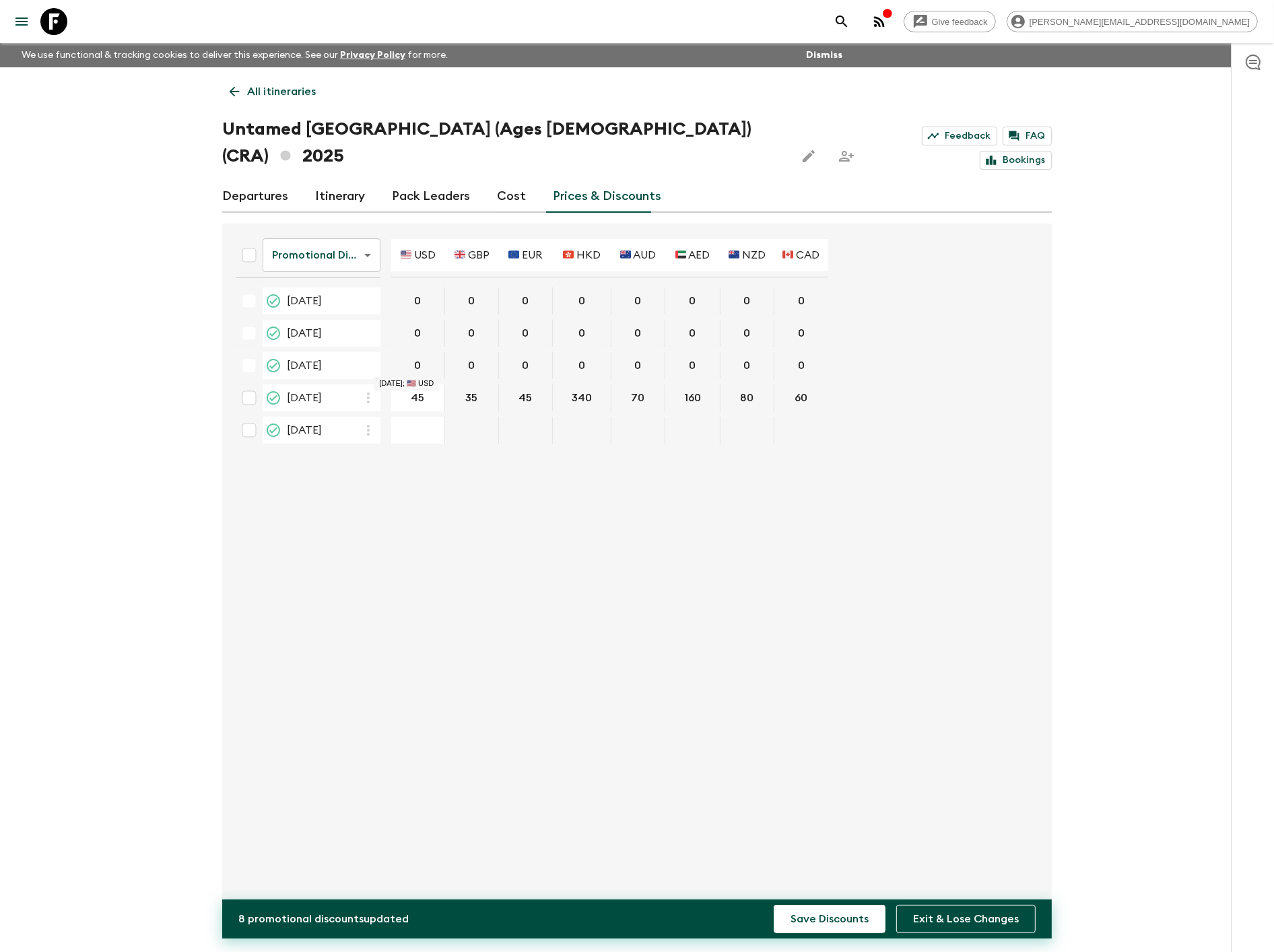
type input "450"
click at [774, 905] on button "Save Discounts" at bounding box center [829, 919] width 111 height 28
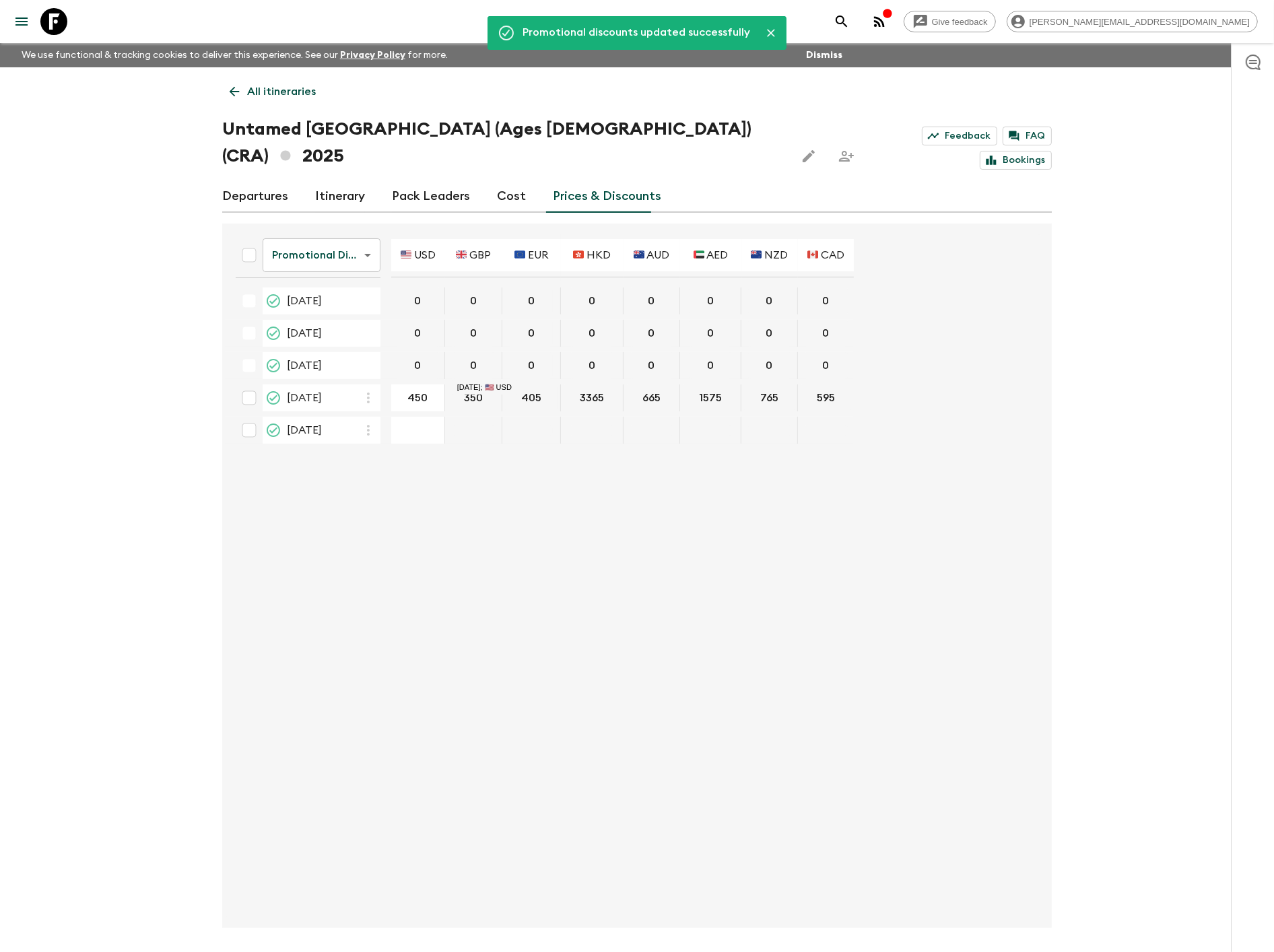
click at [272, 95] on p "All itineraries" at bounding box center [282, 91] width 69 height 16
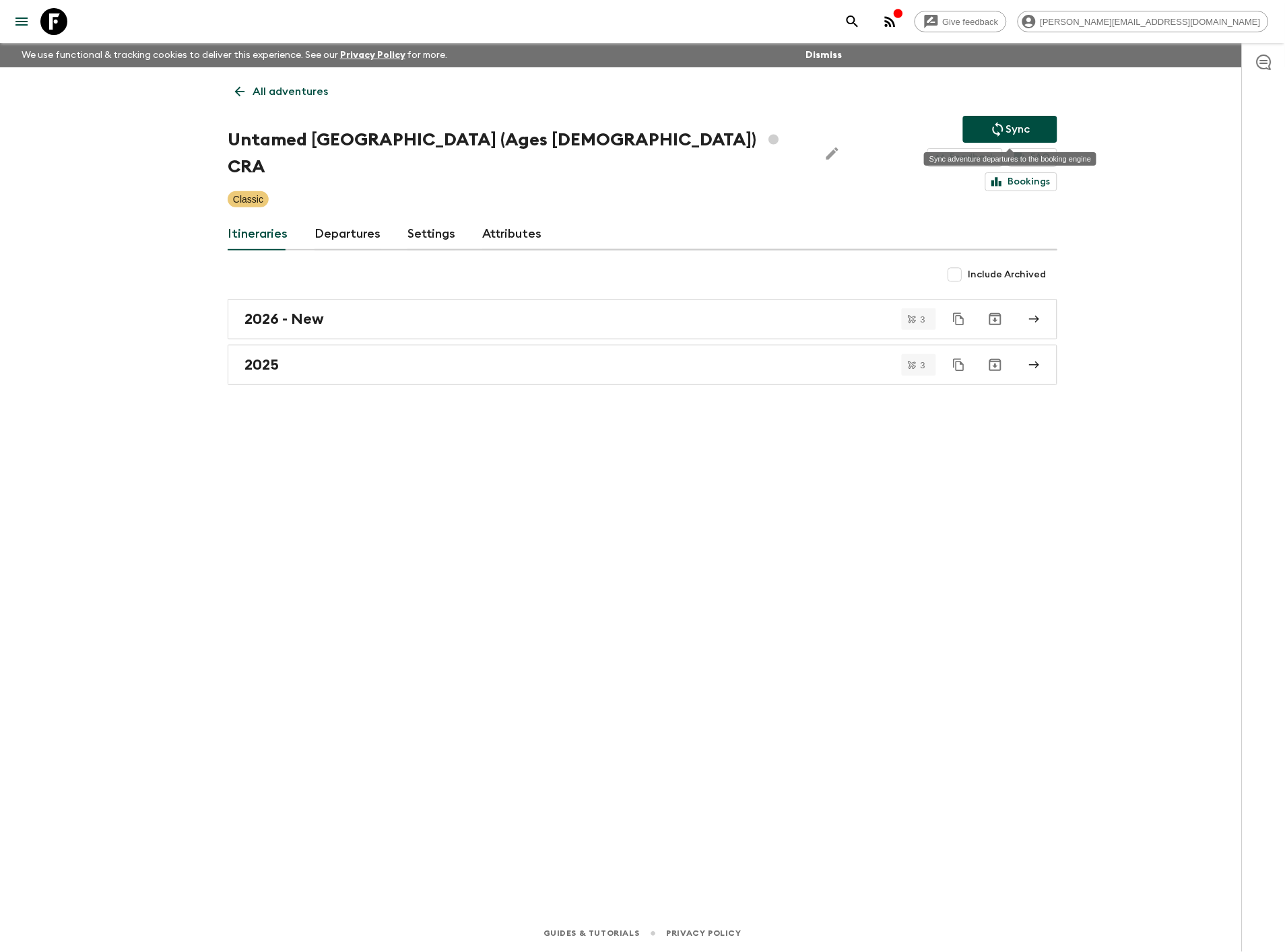
click at [976, 132] on button "Sync" at bounding box center [1010, 129] width 94 height 27
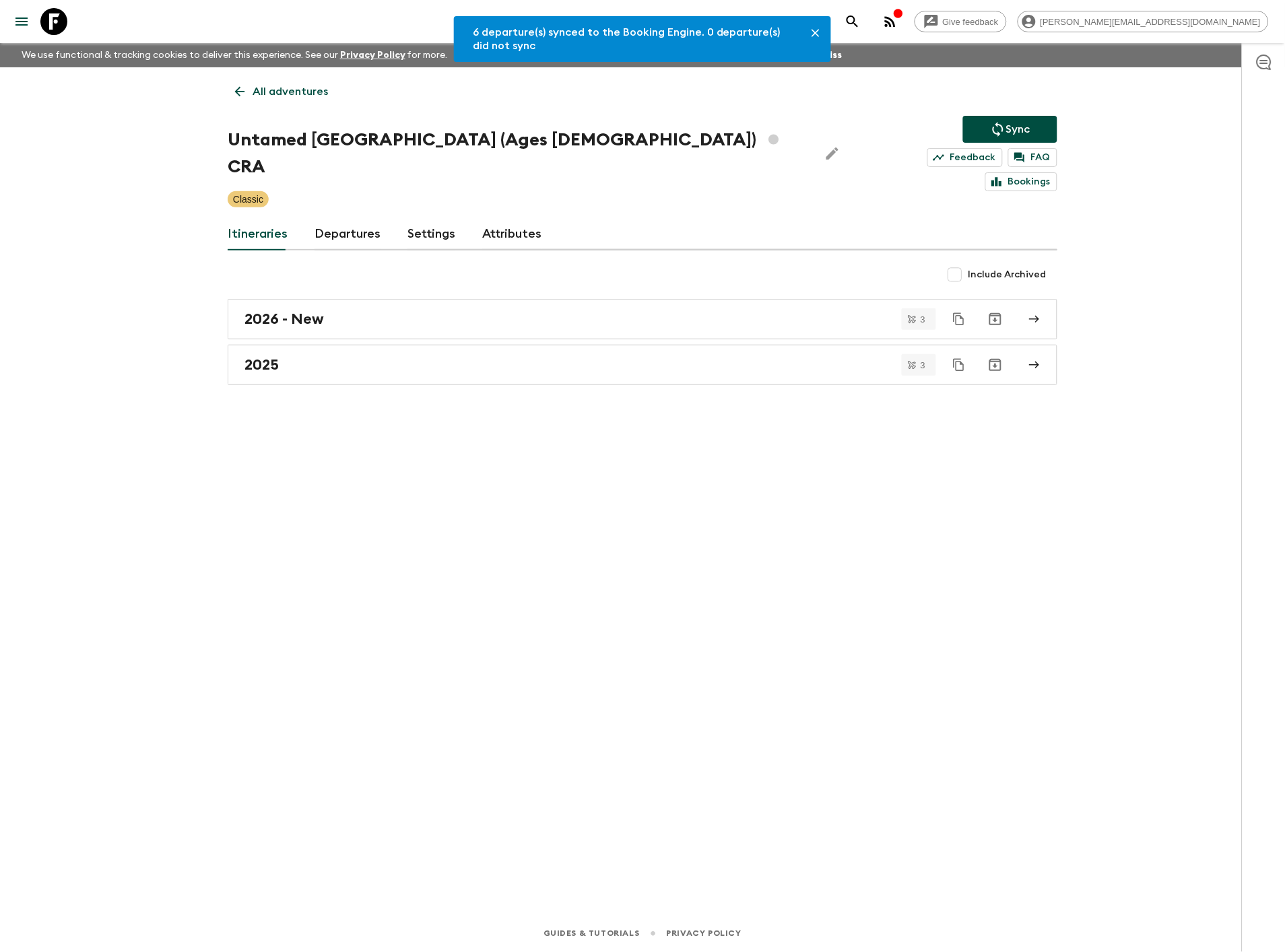
click at [261, 88] on p "All adventures" at bounding box center [290, 91] width 75 height 16
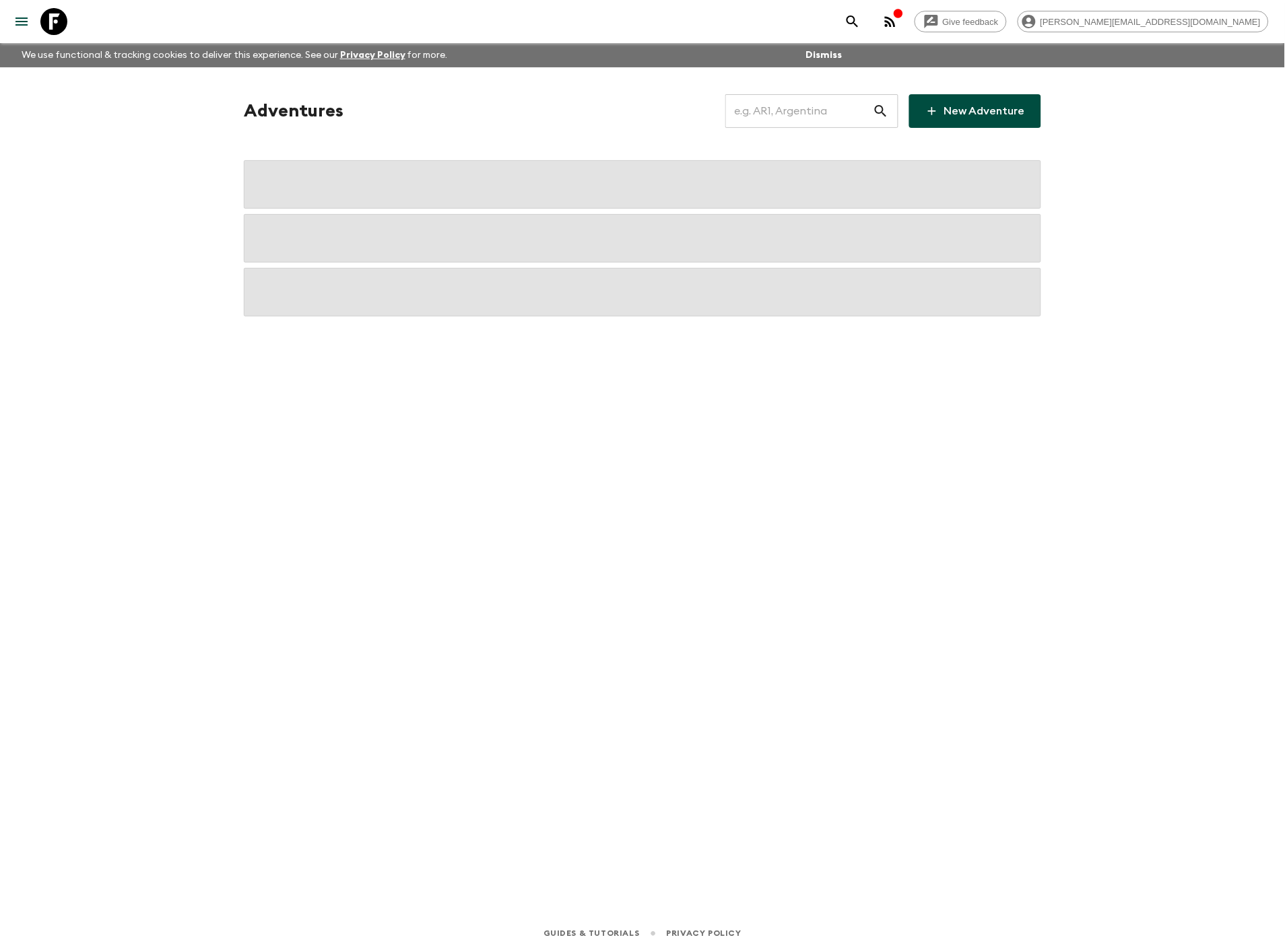
click at [821, 110] on input "text" at bounding box center [799, 111] width 148 height 38
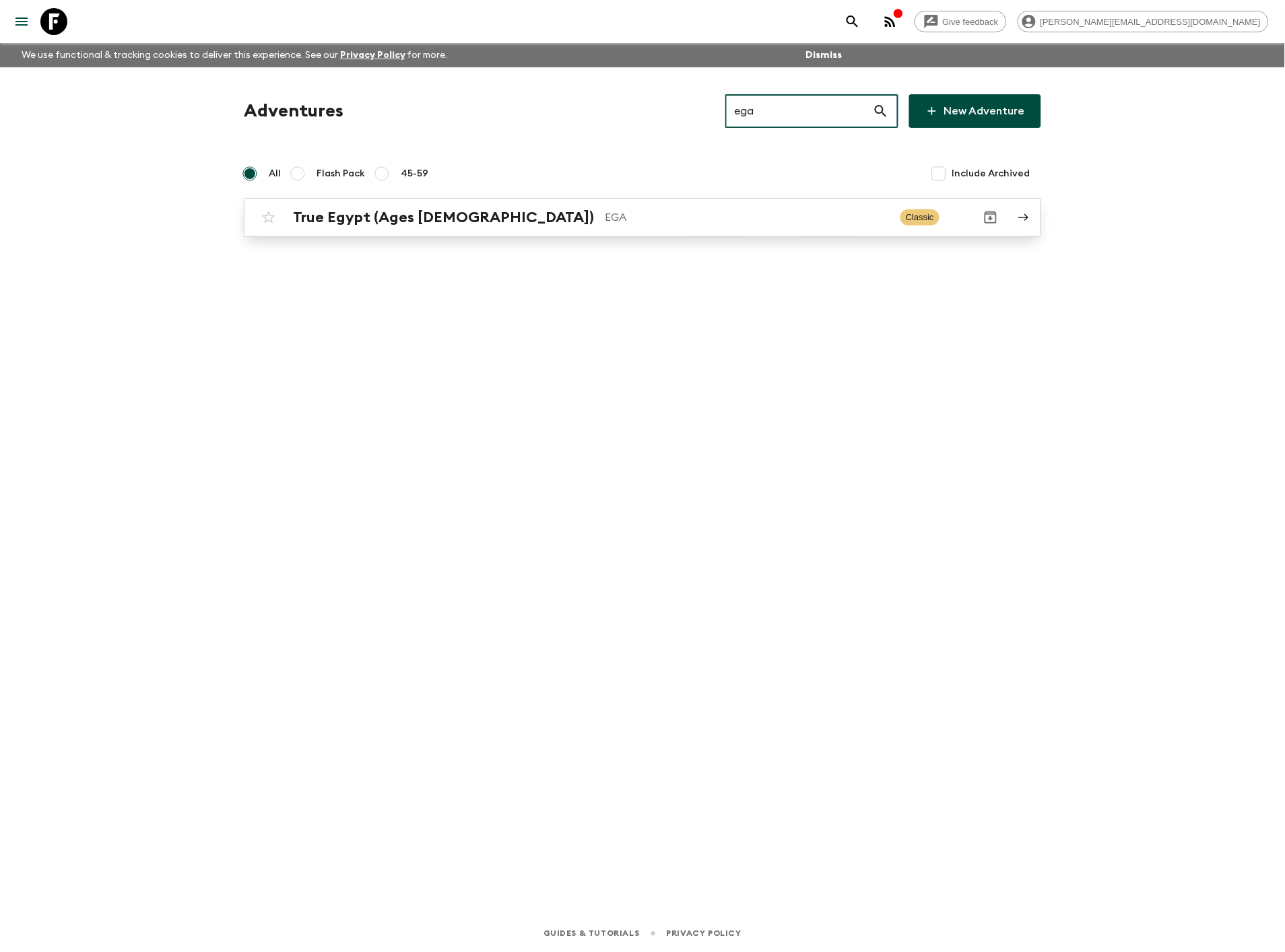
type input "ega"
click at [605, 214] on p "EGA" at bounding box center [748, 217] width 285 height 16
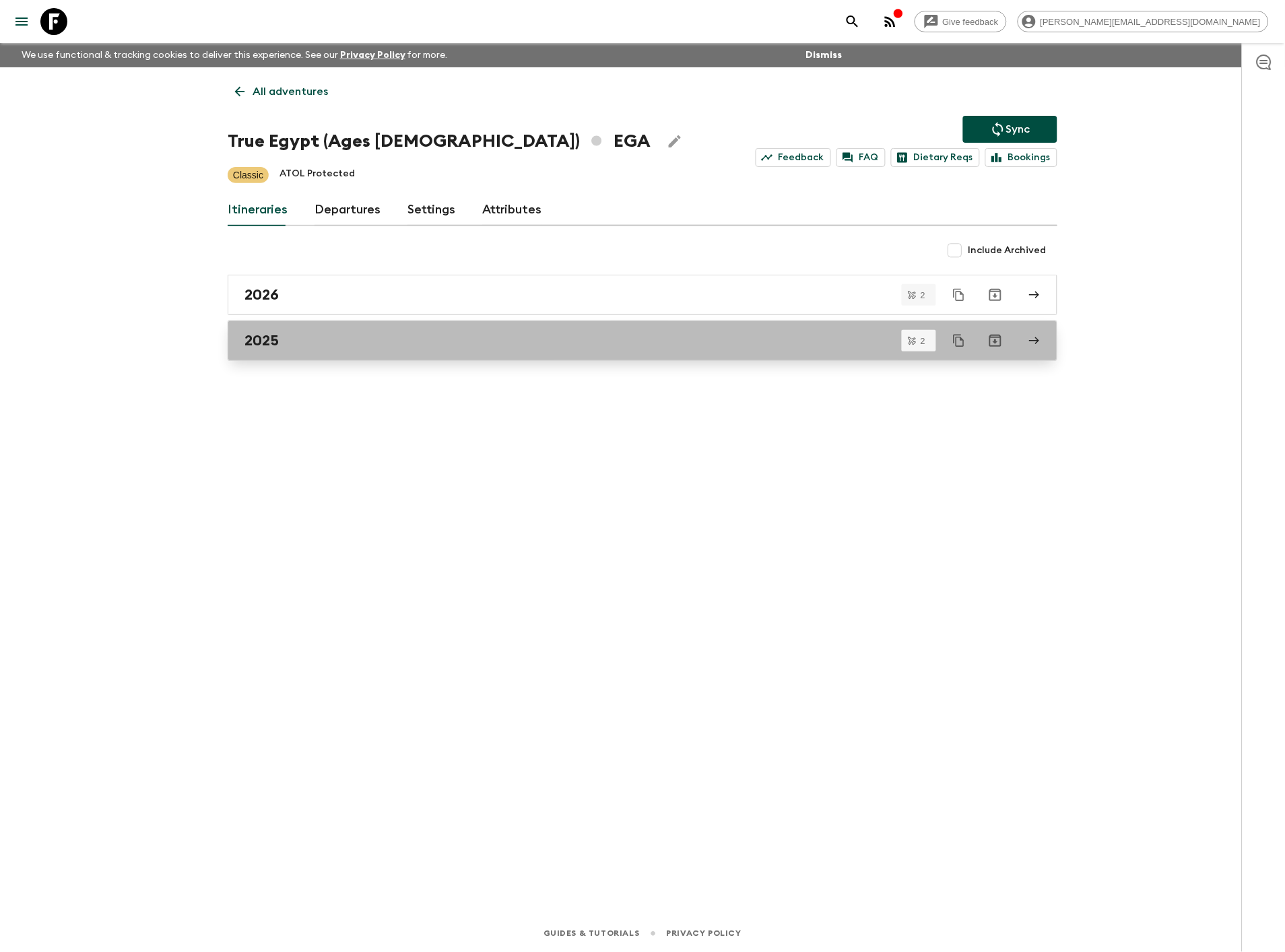
click at [334, 339] on div "2025" at bounding box center [630, 340] width 770 height 18
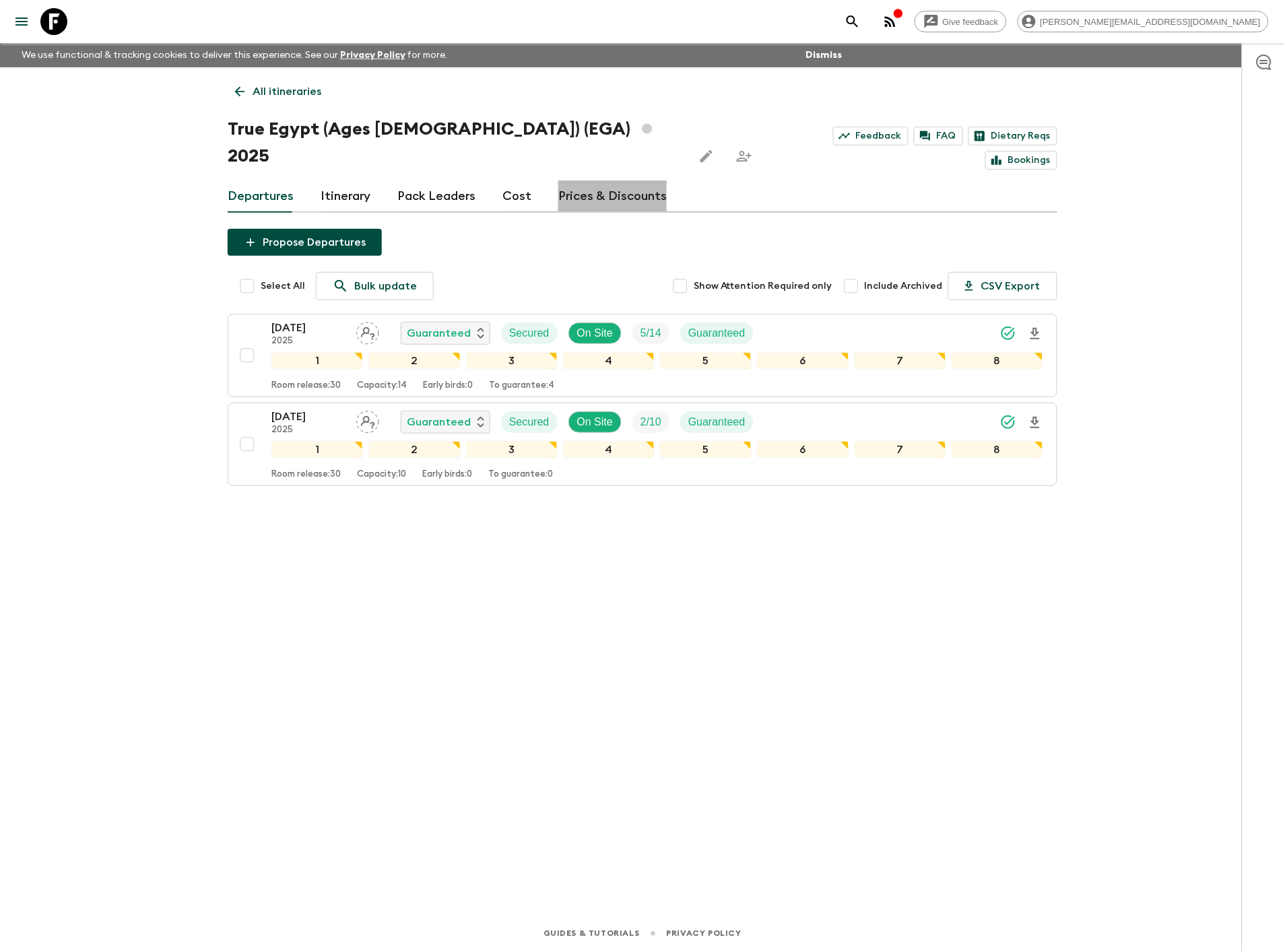
click at [625, 180] on link "Prices & Discounts" at bounding box center [612, 196] width 108 height 33
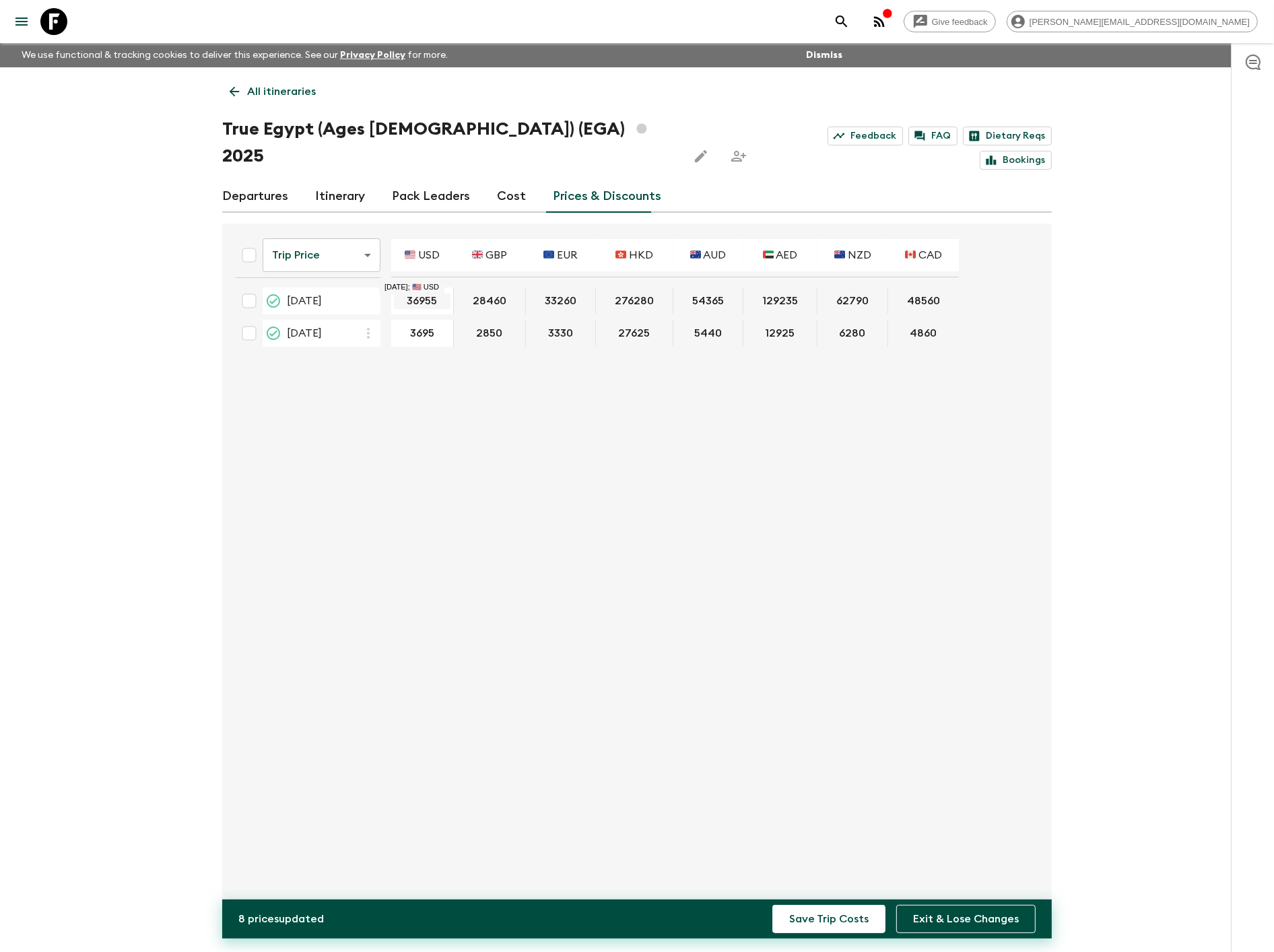
type input "3695"
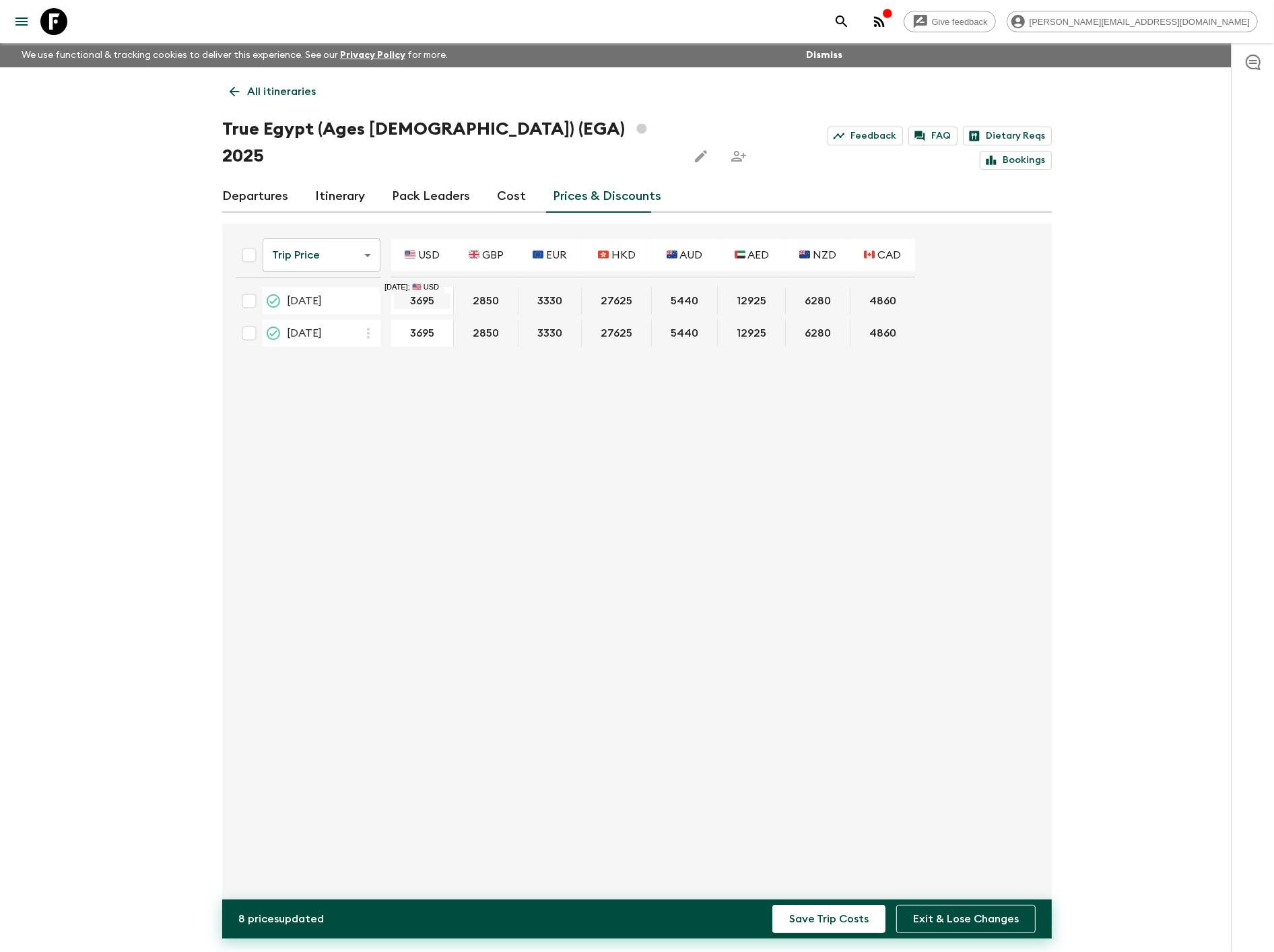
click at [773, 905] on button "Save Trip Costs" at bounding box center [829, 919] width 113 height 28
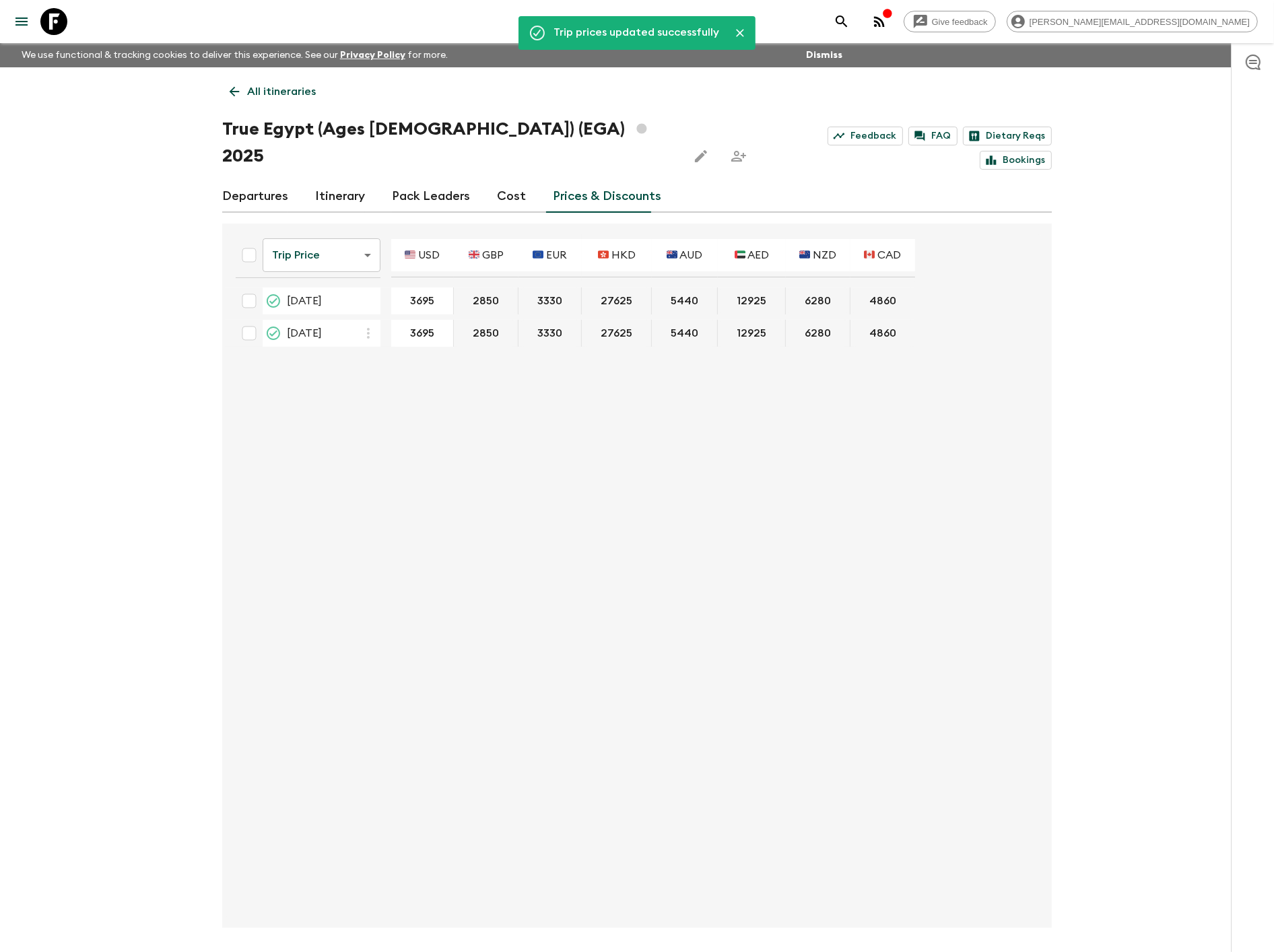
click at [268, 95] on p "All itineraries" at bounding box center [282, 91] width 69 height 16
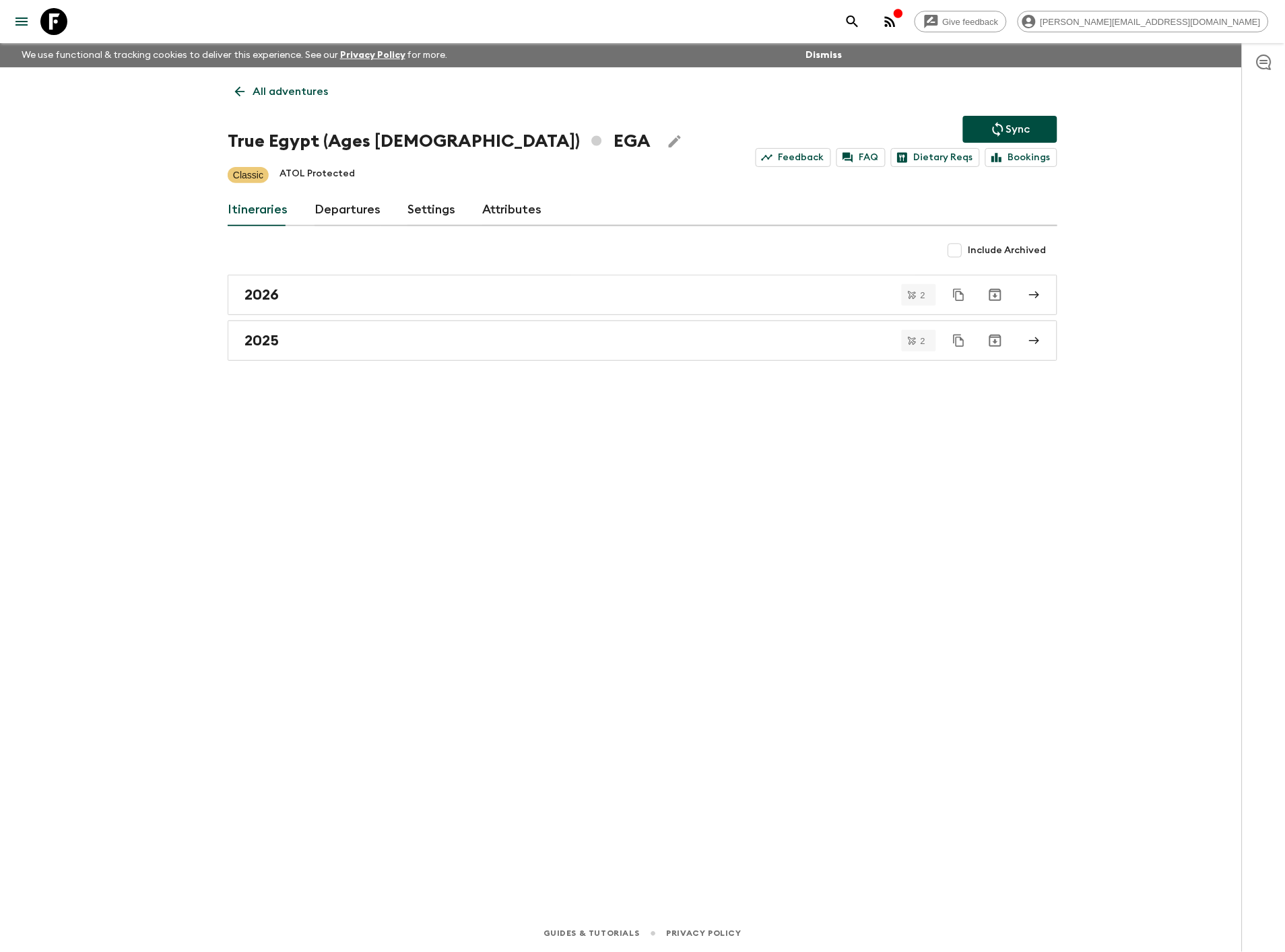
click at [992, 122] on icon "Sync adventure departures to the booking engine" at bounding box center [997, 129] width 16 height 16
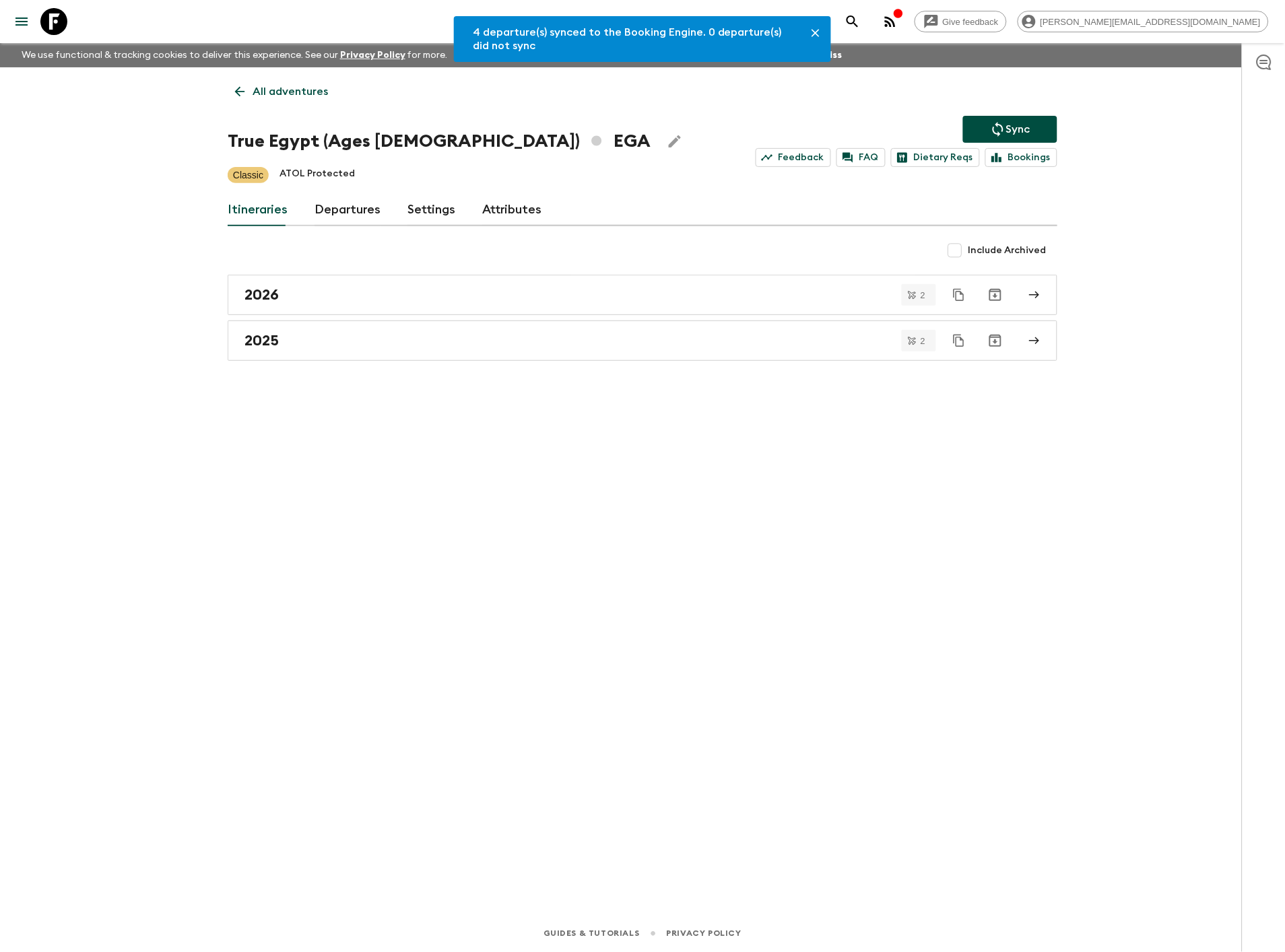
click at [310, 90] on p "All adventures" at bounding box center [290, 91] width 75 height 16
